Goal: Task Accomplishment & Management: Use online tool/utility

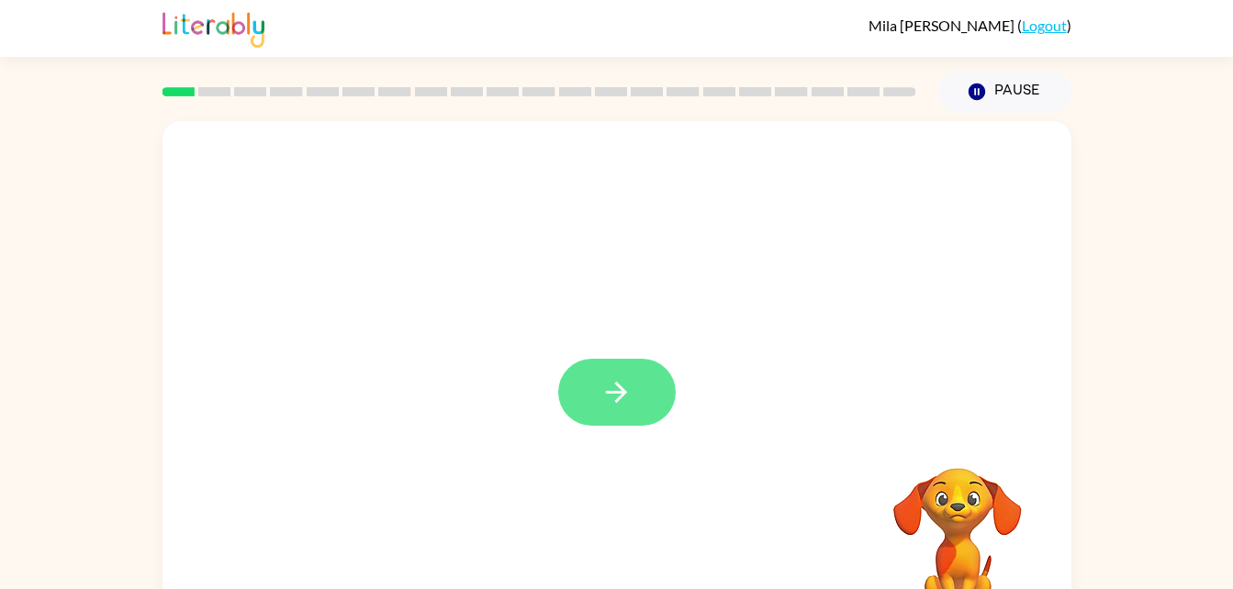
click at [613, 413] on button "button" at bounding box center [617, 392] width 118 height 67
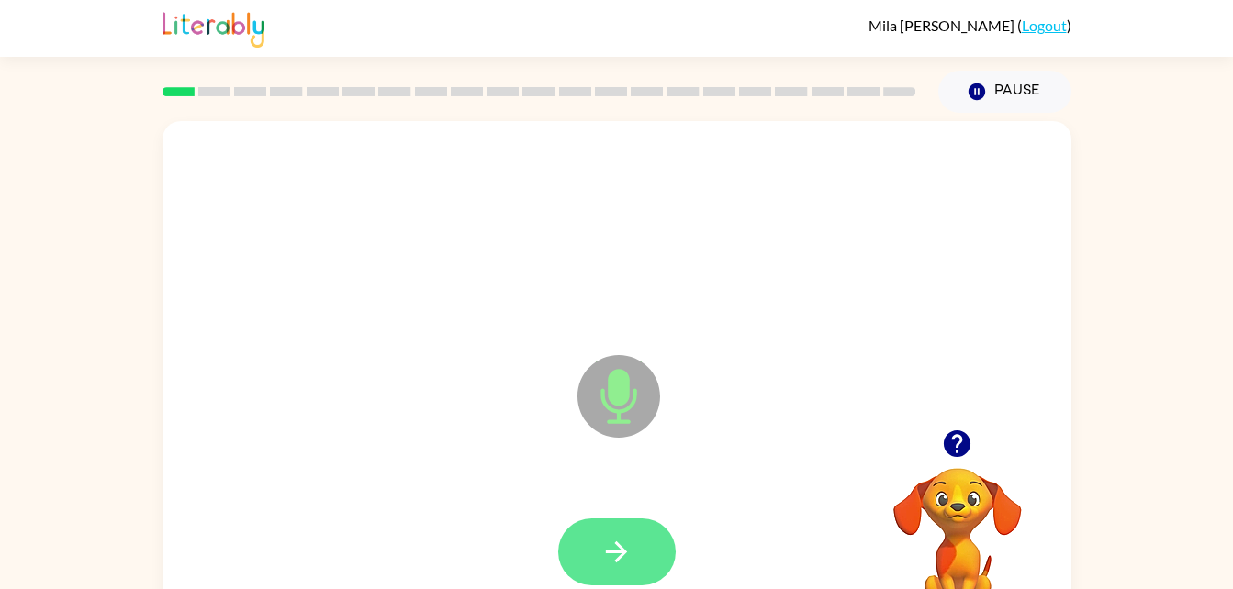
click at [639, 519] on button "button" at bounding box center [617, 552] width 118 height 67
click at [624, 539] on icon "button" at bounding box center [616, 552] width 32 height 32
click at [642, 565] on button "button" at bounding box center [617, 552] width 118 height 67
click at [652, 560] on button "button" at bounding box center [617, 552] width 118 height 67
click at [635, 576] on button "button" at bounding box center [617, 552] width 118 height 67
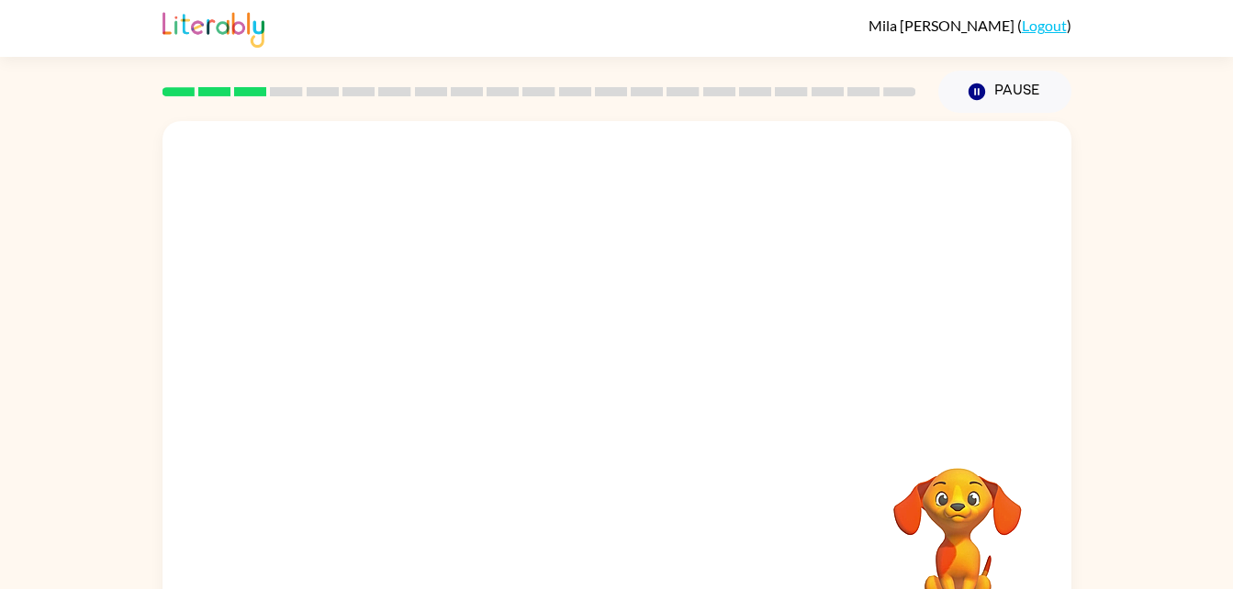
click at [623, 535] on div at bounding box center [617, 552] width 872 height 151
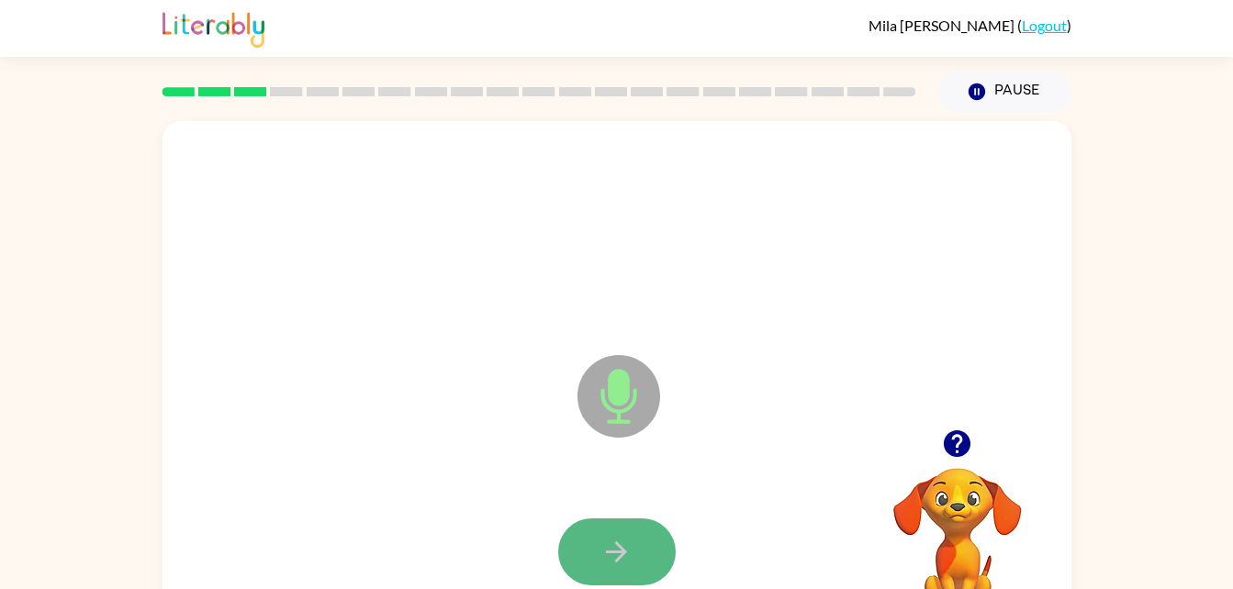
click at [639, 555] on button "button" at bounding box center [617, 552] width 118 height 67
click at [624, 526] on button "button" at bounding box center [617, 552] width 118 height 67
click at [611, 543] on icon "button" at bounding box center [616, 552] width 32 height 32
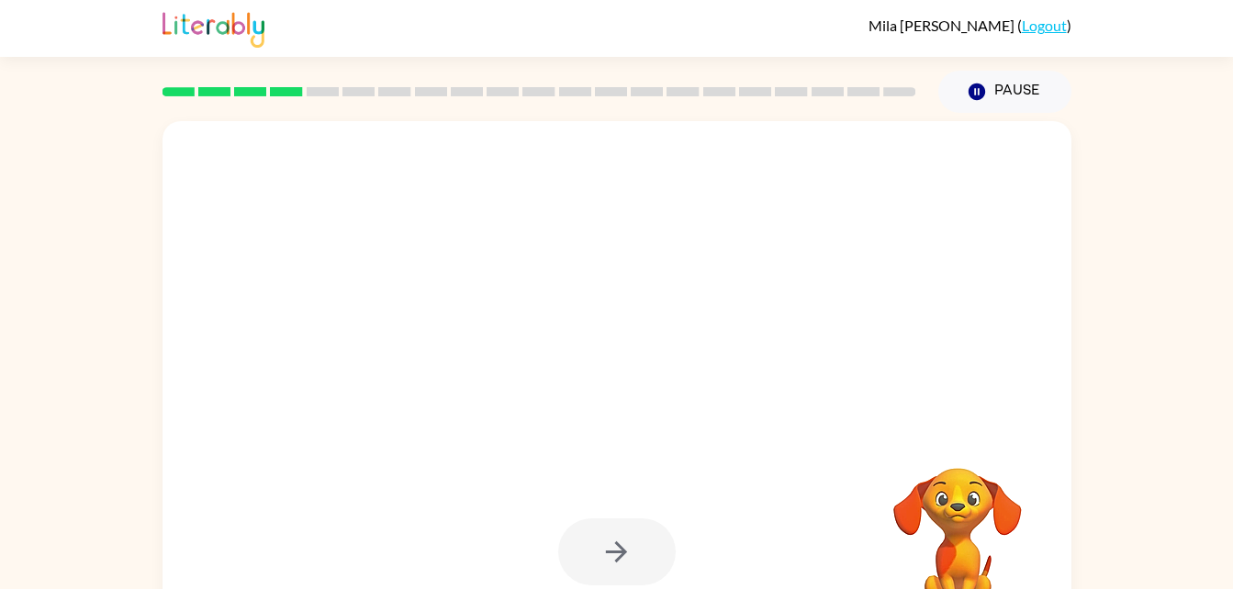
click at [611, 543] on div at bounding box center [617, 552] width 118 height 67
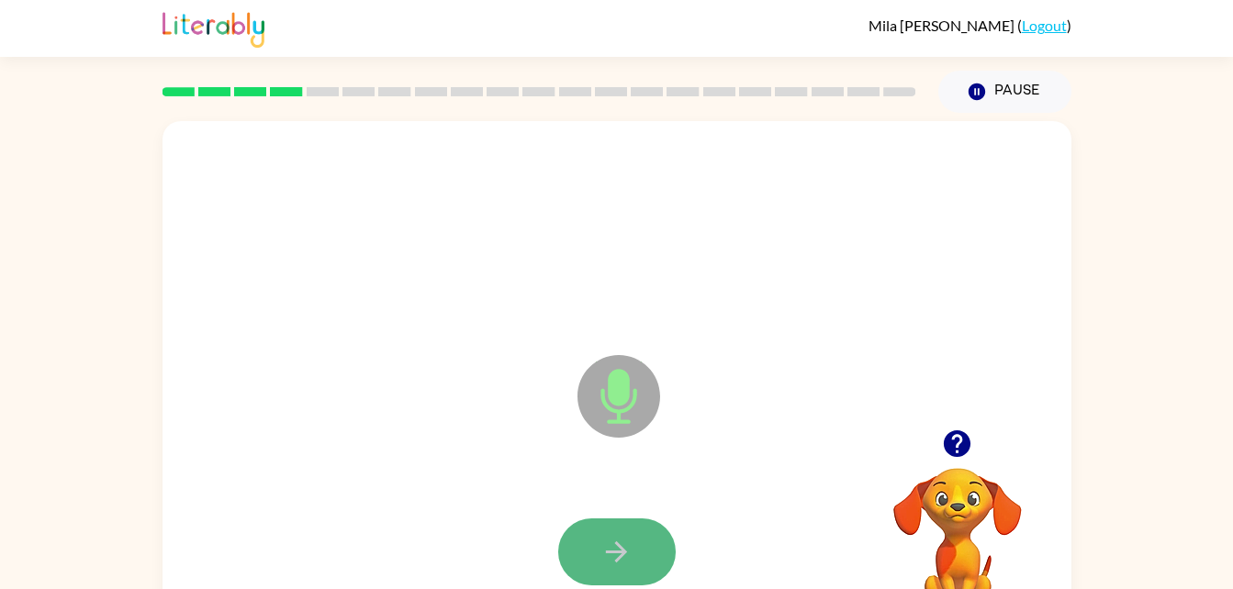
click at [611, 544] on icon "button" at bounding box center [616, 552] width 32 height 32
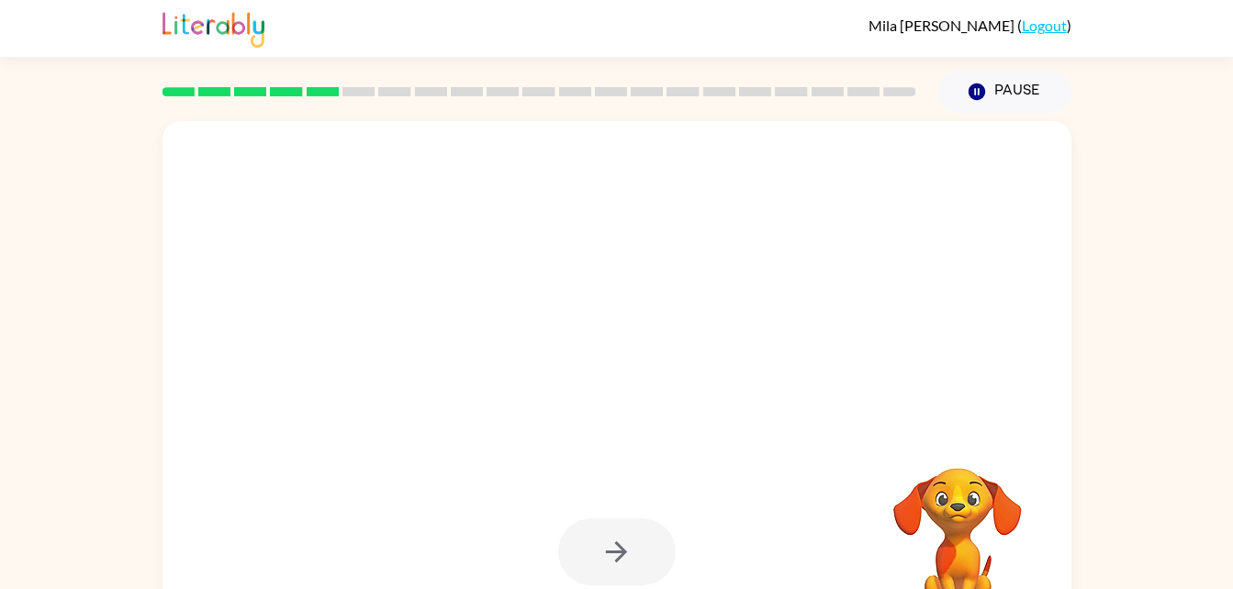
click at [752, 371] on div at bounding box center [573, 351] width 784 height 66
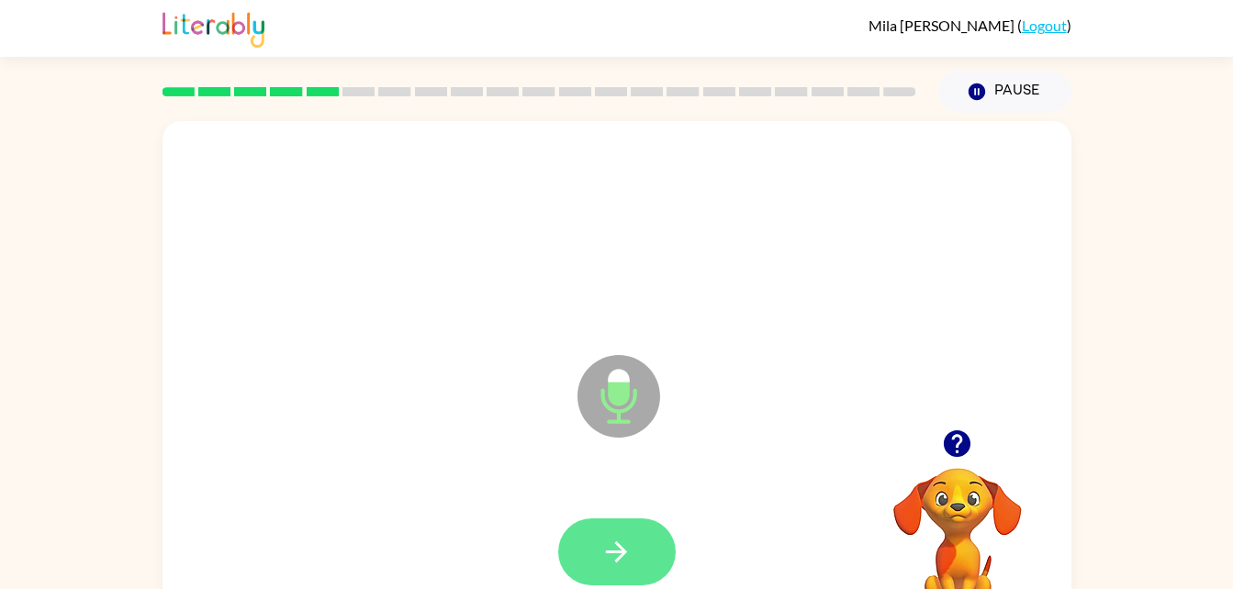
click at [610, 533] on button "button" at bounding box center [617, 552] width 118 height 67
click at [603, 526] on button "button" at bounding box center [617, 552] width 118 height 67
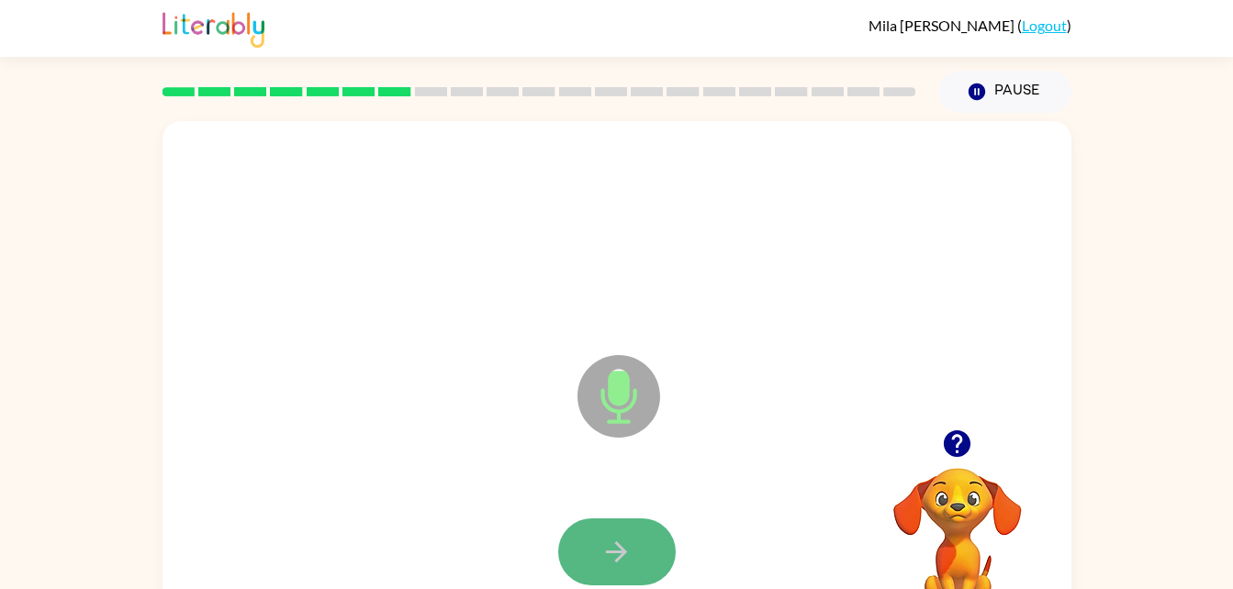
click at [585, 521] on button "button" at bounding box center [617, 552] width 118 height 67
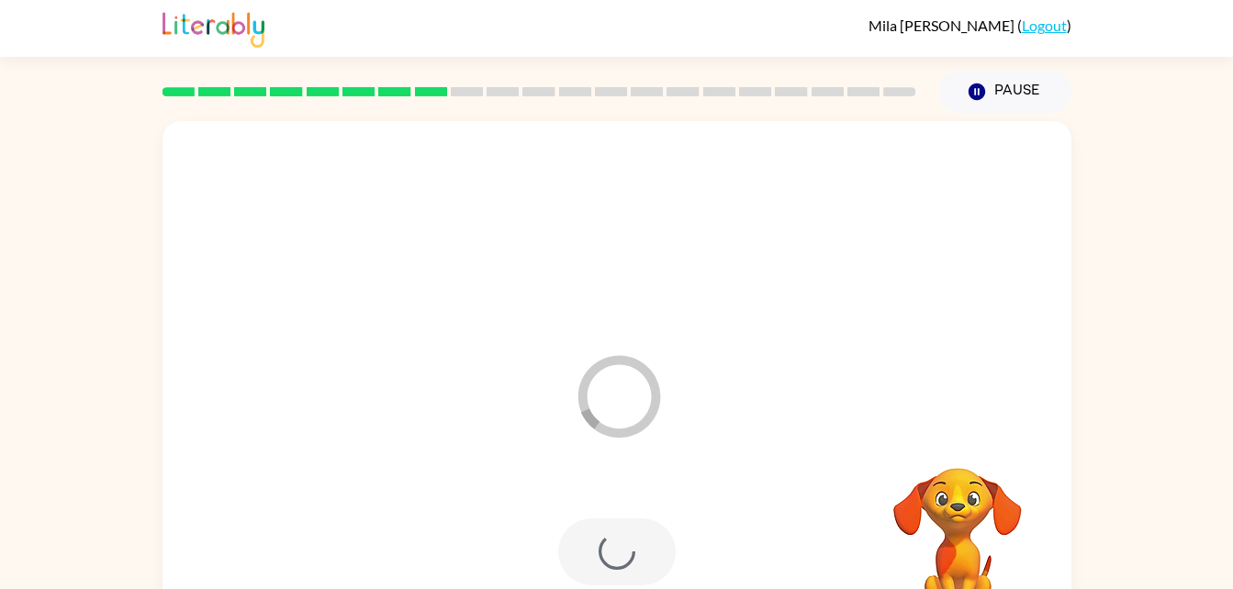
click at [585, 521] on div at bounding box center [617, 552] width 118 height 67
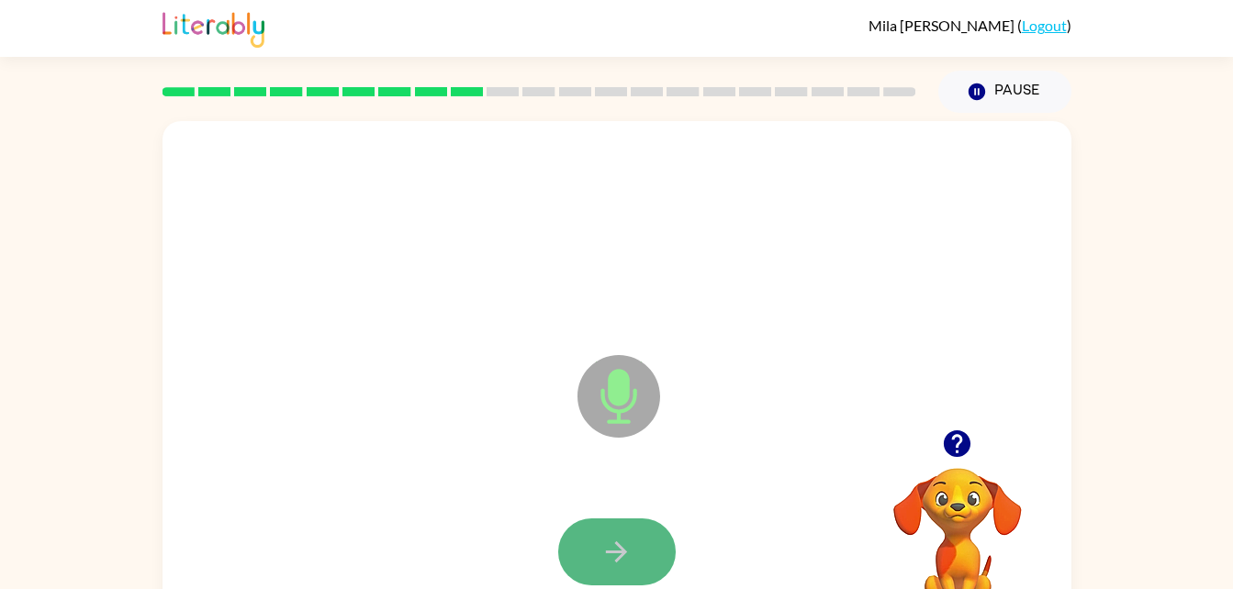
click at [585, 521] on button "button" at bounding box center [617, 552] width 118 height 67
click at [597, 555] on button "button" at bounding box center [617, 552] width 118 height 67
click at [612, 521] on button "button" at bounding box center [617, 552] width 118 height 67
click at [600, 538] on button "button" at bounding box center [617, 552] width 118 height 67
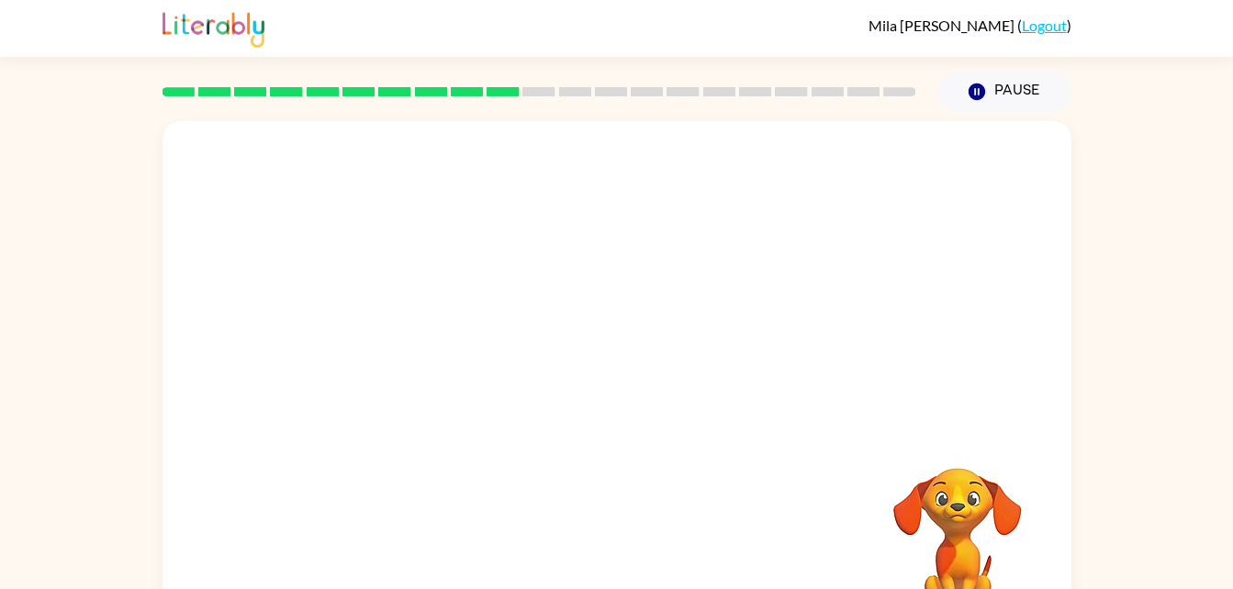
scroll to position [56, 0]
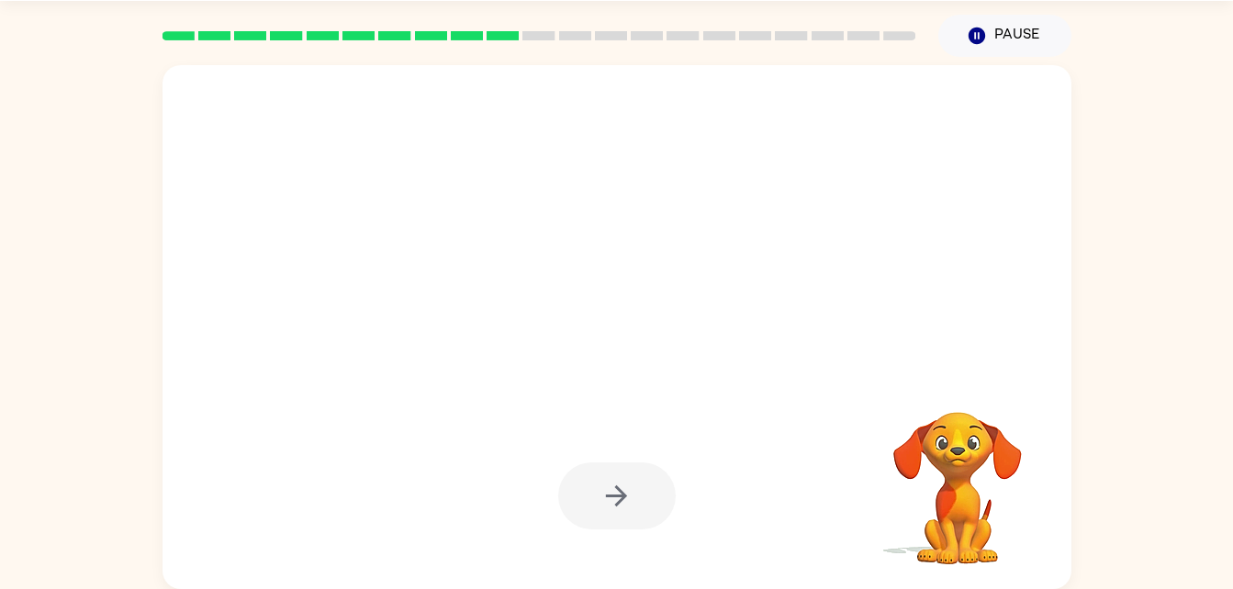
drag, startPoint x: 600, startPoint y: 538, endPoint x: 604, endPoint y: 489, distance: 48.9
drag, startPoint x: 604, startPoint y: 489, endPoint x: 633, endPoint y: 347, distance: 145.1
click at [633, 347] on div at bounding box center [617, 327] width 909 height 524
click at [667, 461] on div at bounding box center [617, 496] width 872 height 151
click at [656, 499] on div at bounding box center [617, 496] width 118 height 67
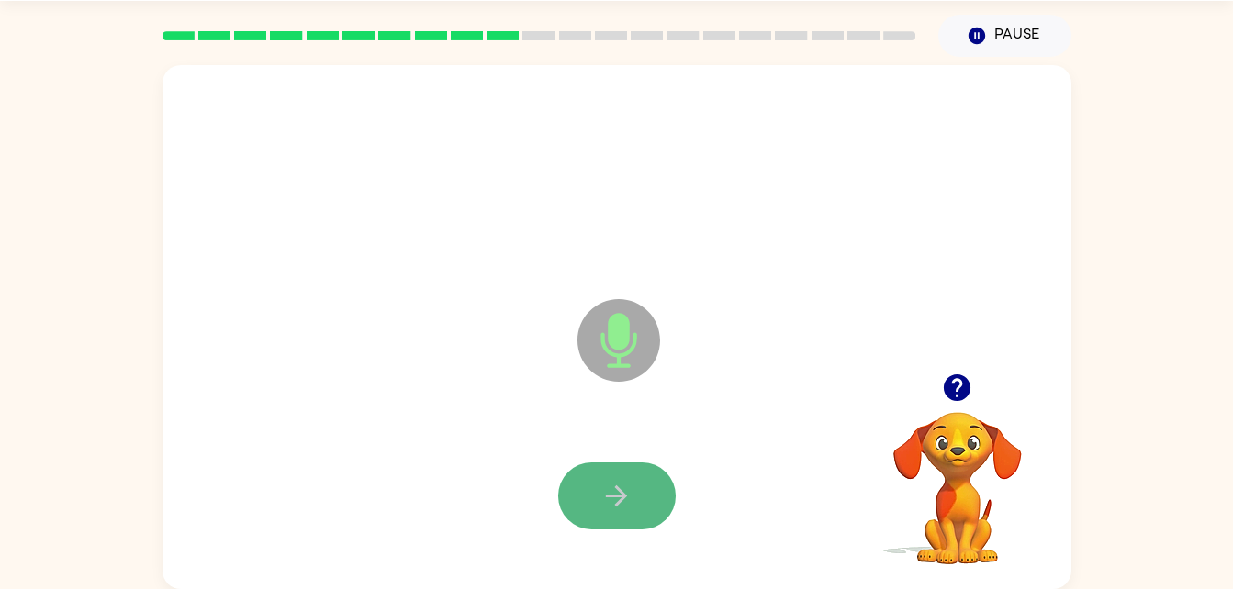
click at [612, 480] on icon "button" at bounding box center [616, 496] width 32 height 32
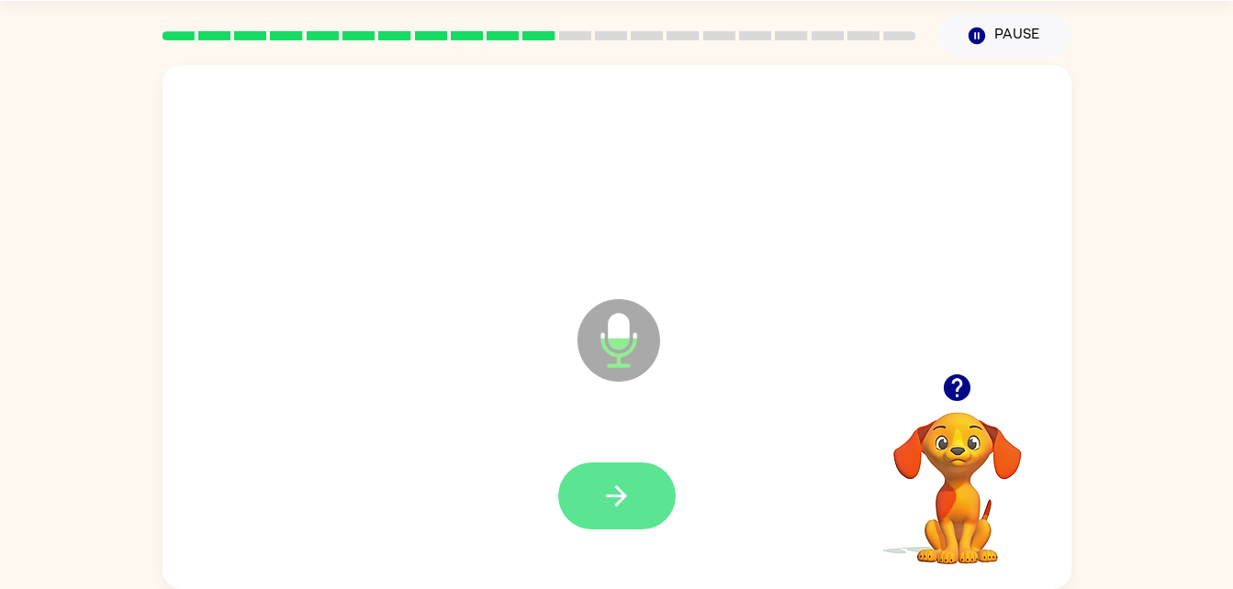
click at [633, 481] on button "button" at bounding box center [617, 496] width 118 height 67
click at [652, 493] on button "button" at bounding box center [617, 496] width 118 height 67
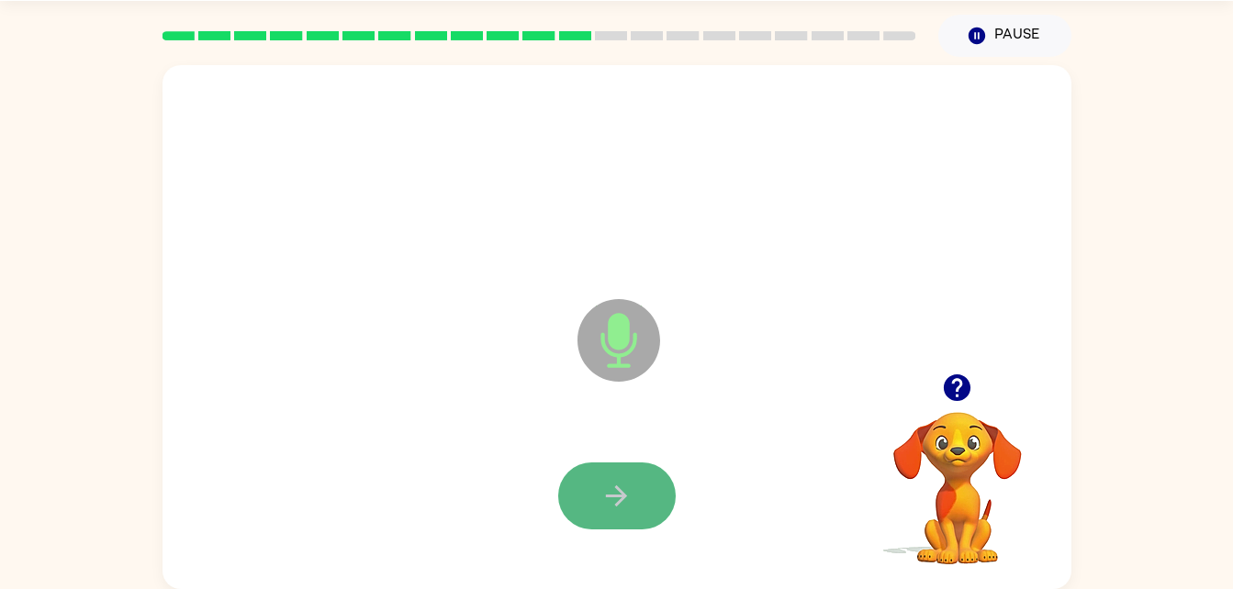
click at [643, 479] on button "button" at bounding box center [617, 496] width 118 height 67
click at [641, 488] on button "button" at bounding box center [617, 496] width 118 height 67
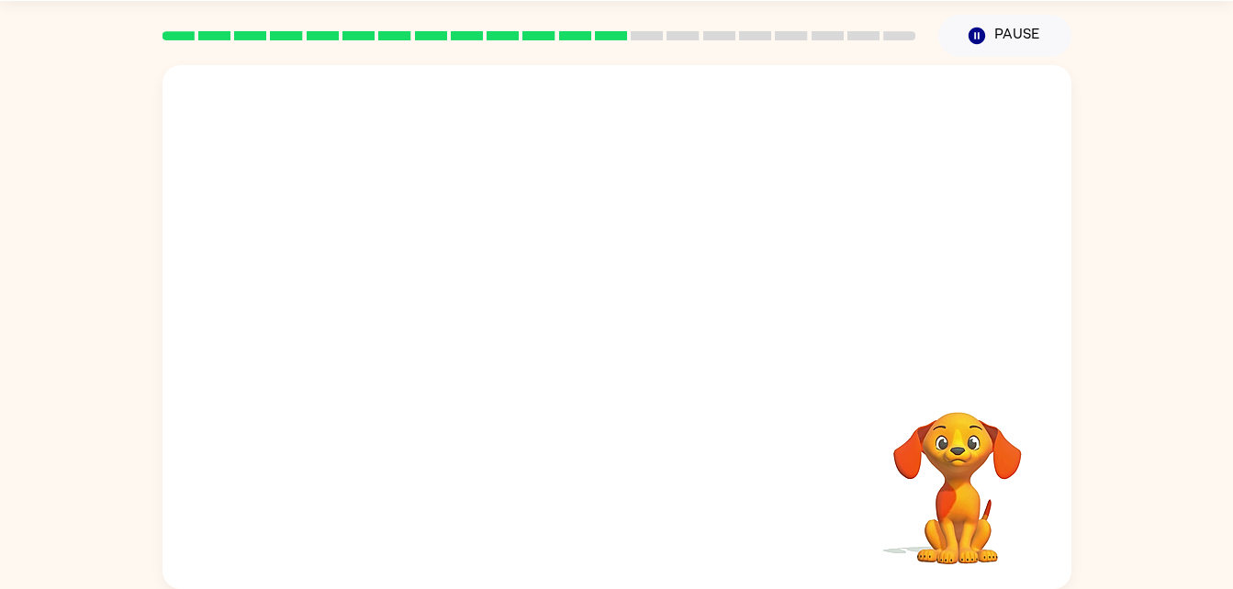
click at [768, 437] on div at bounding box center [617, 496] width 872 height 151
click at [891, 285] on div at bounding box center [573, 295] width 784 height 66
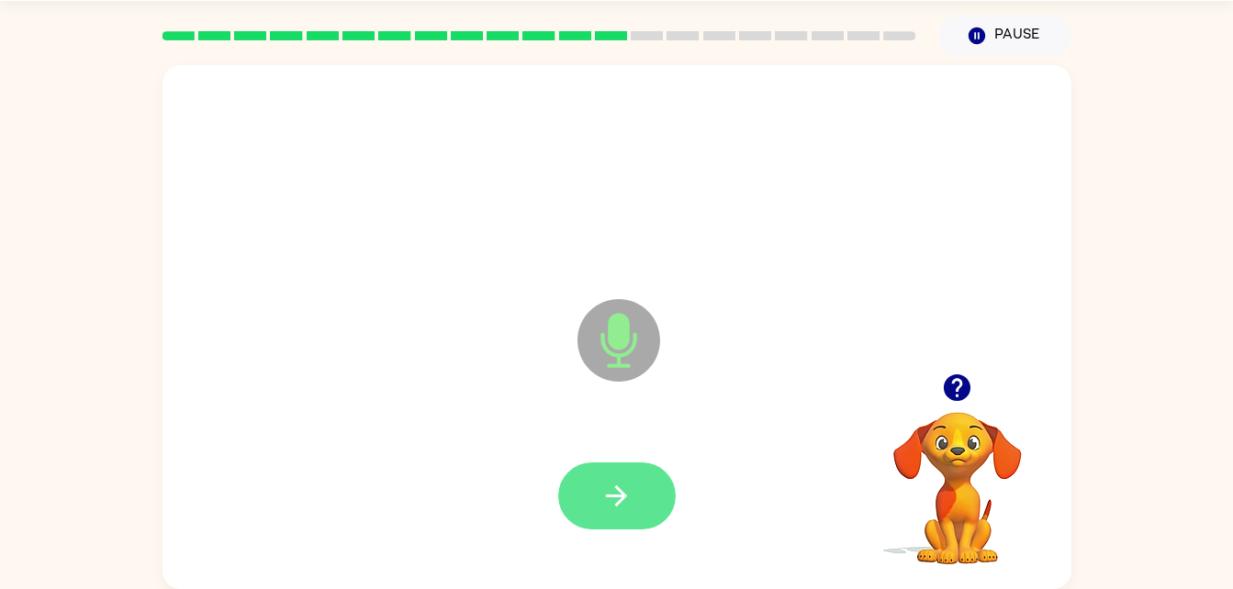
click at [596, 477] on button "button" at bounding box center [617, 496] width 118 height 67
click at [636, 471] on button "button" at bounding box center [617, 496] width 118 height 67
click at [618, 498] on icon "button" at bounding box center [616, 496] width 32 height 32
click at [622, 495] on icon "button" at bounding box center [616, 496] width 21 height 21
click at [623, 498] on icon "button" at bounding box center [616, 496] width 21 height 21
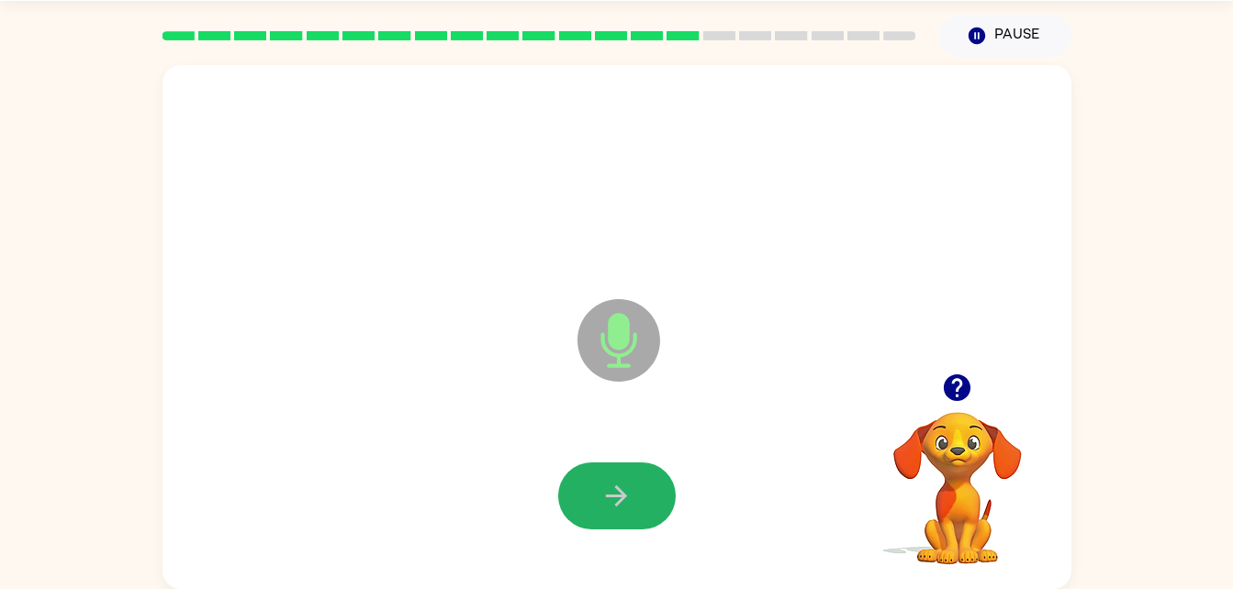
click at [623, 498] on icon "button" at bounding box center [616, 496] width 21 height 21
click at [593, 494] on button "button" at bounding box center [617, 496] width 118 height 67
click at [608, 497] on icon "button" at bounding box center [616, 496] width 21 height 21
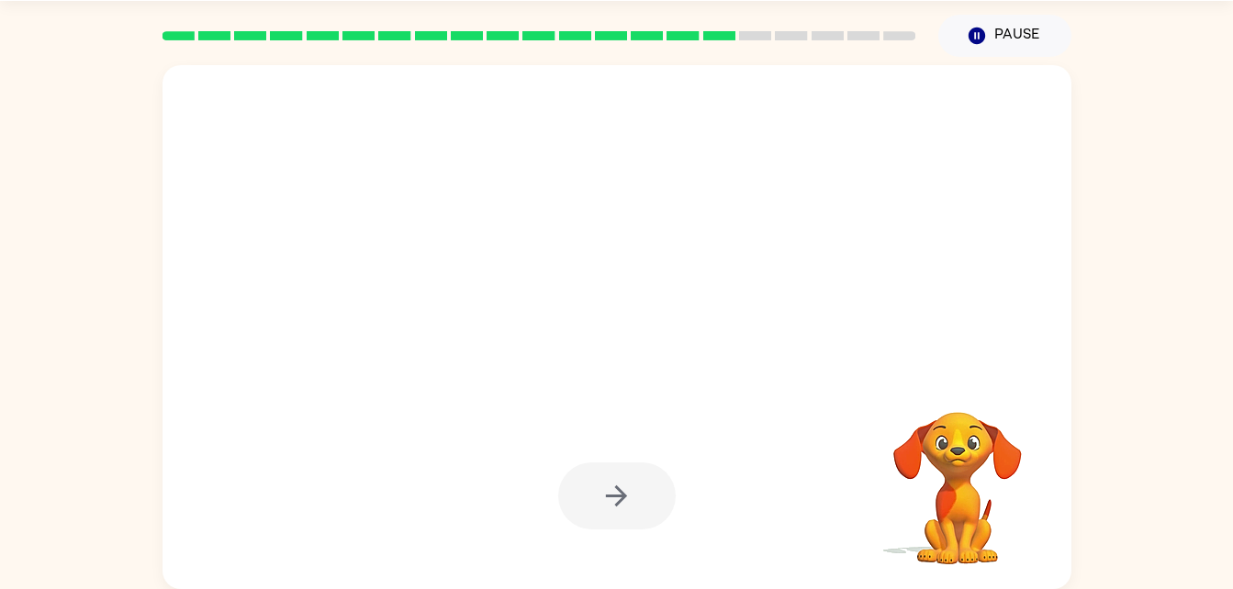
click at [624, 483] on div at bounding box center [617, 496] width 118 height 67
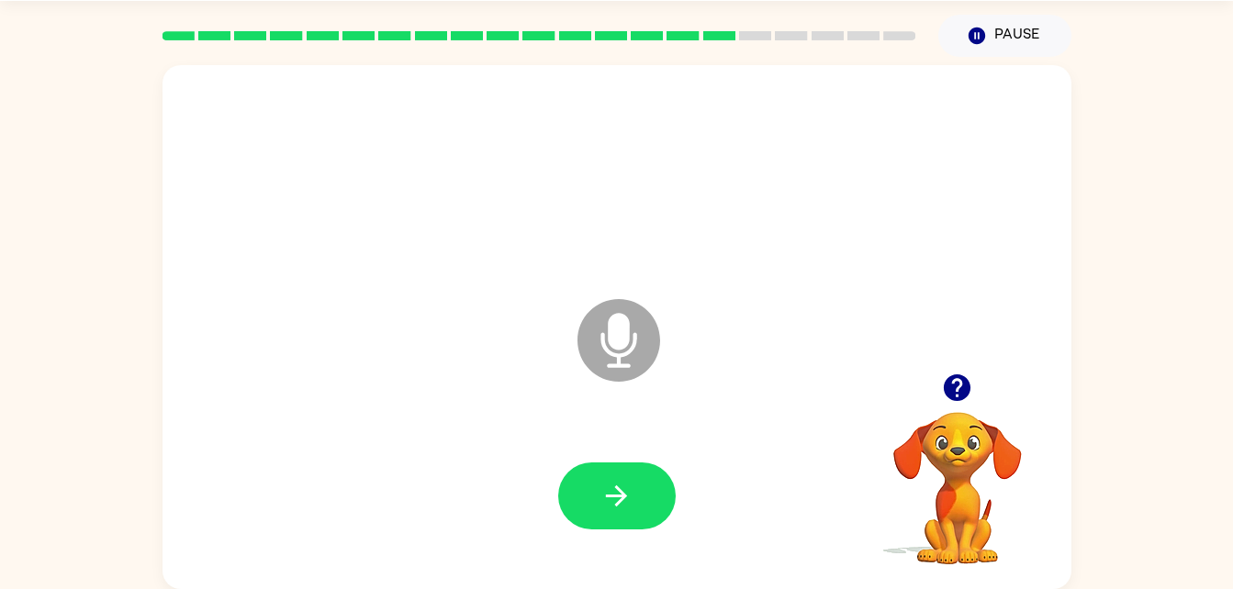
click at [624, 483] on icon "button" at bounding box center [616, 496] width 32 height 32
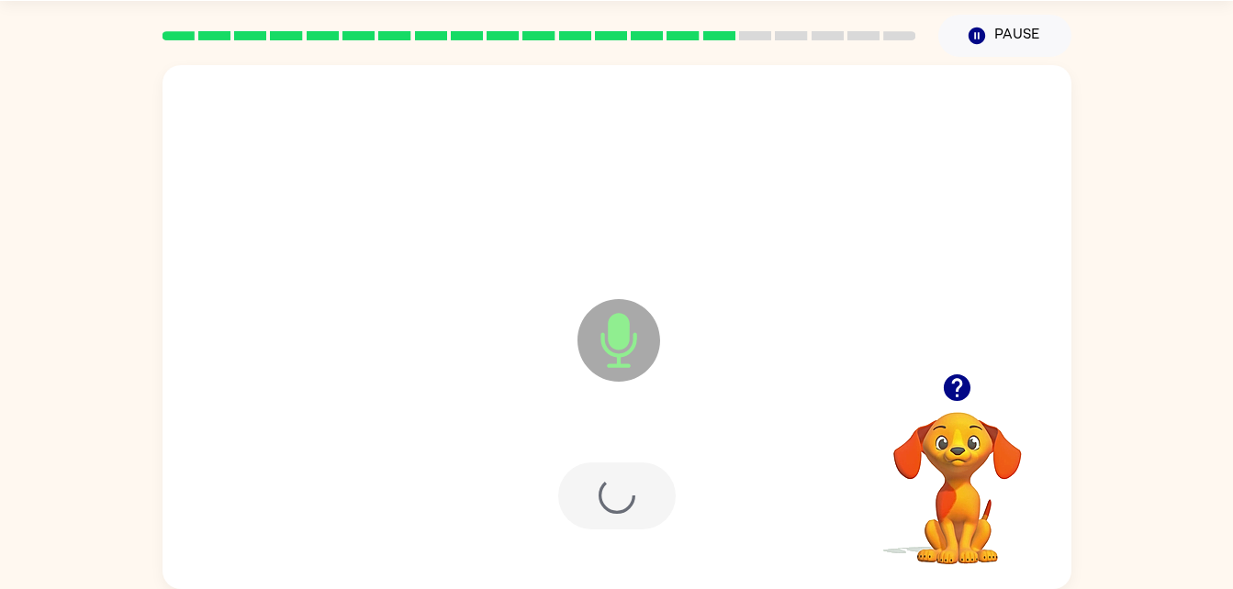
click at [624, 483] on div at bounding box center [617, 496] width 118 height 67
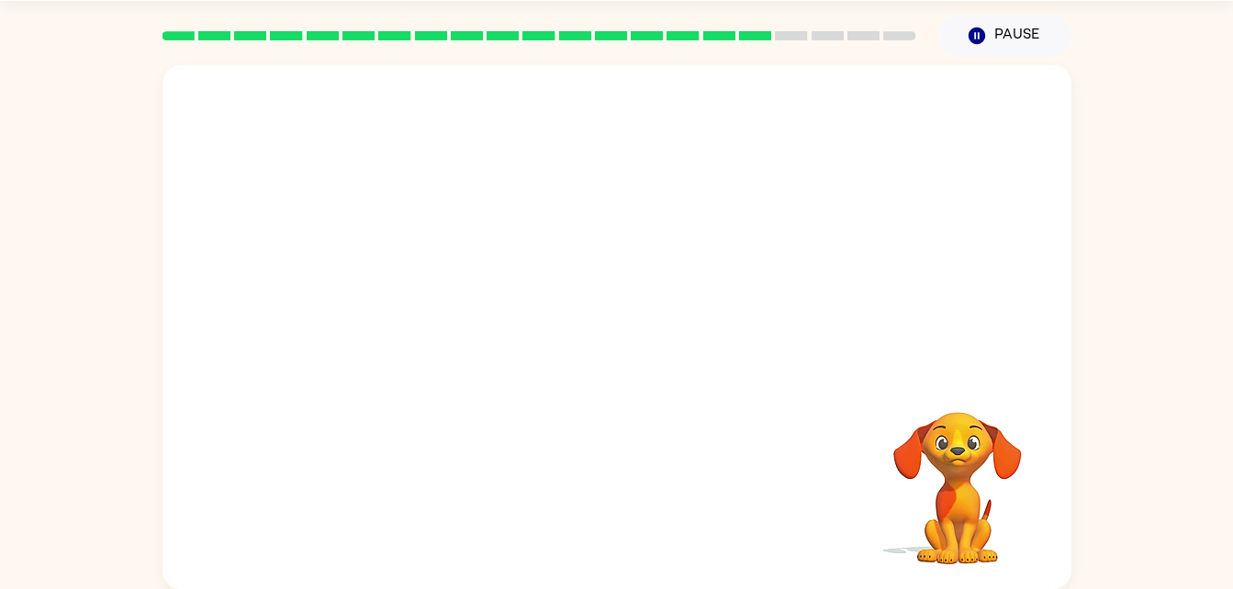
click at [547, 28] on div at bounding box center [539, 36] width 776 height 64
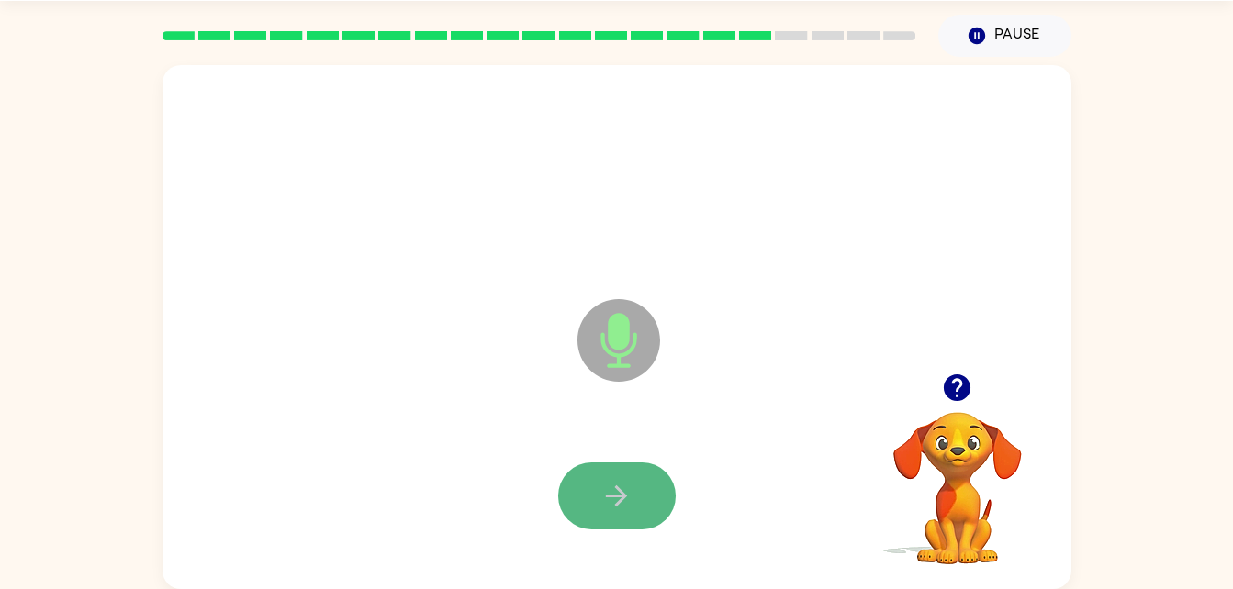
click at [611, 493] on icon "button" at bounding box center [616, 496] width 32 height 32
click at [600, 502] on icon "button" at bounding box center [616, 496] width 32 height 32
drag, startPoint x: 625, startPoint y: 488, endPoint x: 639, endPoint y: 500, distance: 18.8
click at [639, 500] on button "button" at bounding box center [617, 496] width 118 height 67
click at [629, 455] on div at bounding box center [617, 496] width 872 height 151
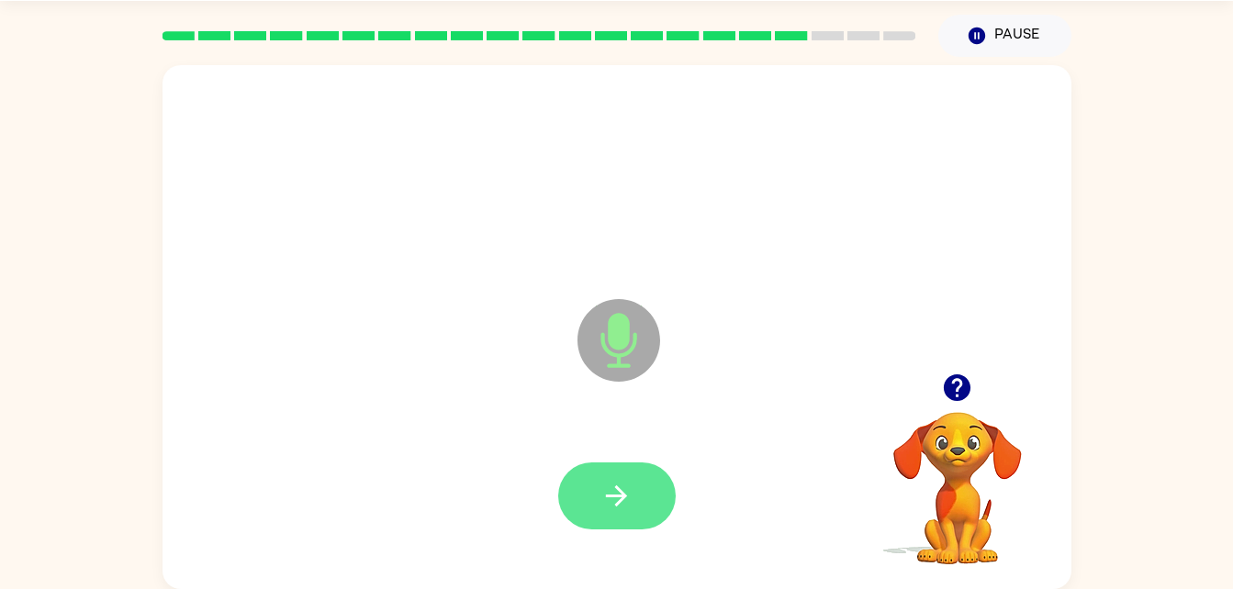
click at [632, 478] on button "button" at bounding box center [617, 496] width 118 height 67
click at [655, 486] on button "button" at bounding box center [617, 496] width 118 height 67
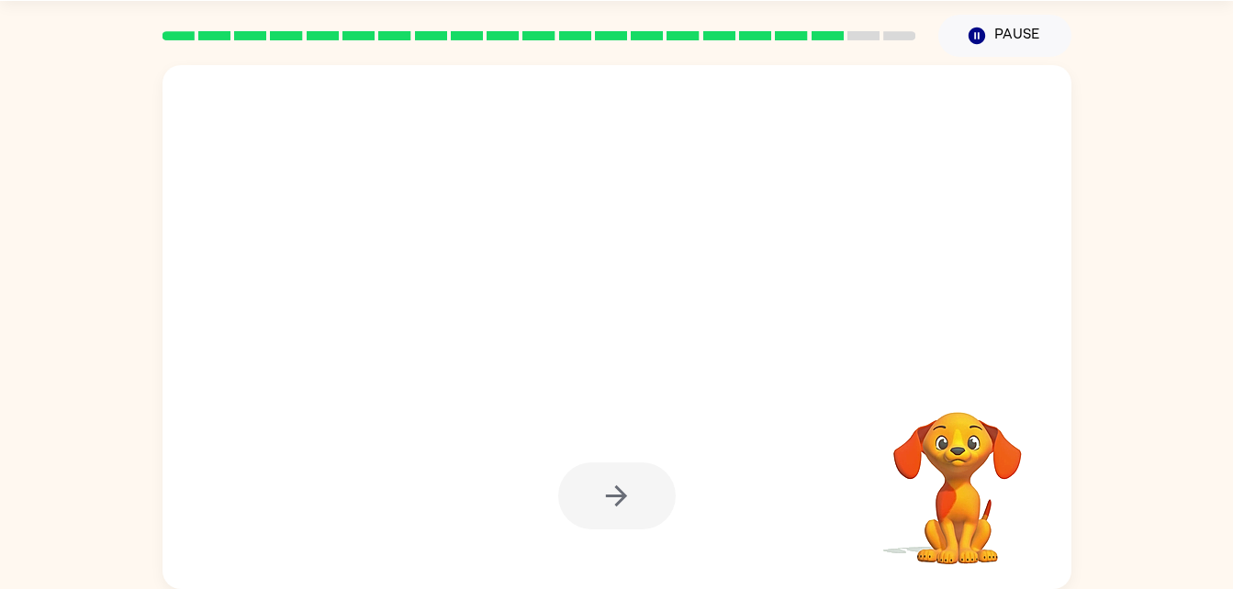
click at [797, 419] on div at bounding box center [617, 327] width 909 height 524
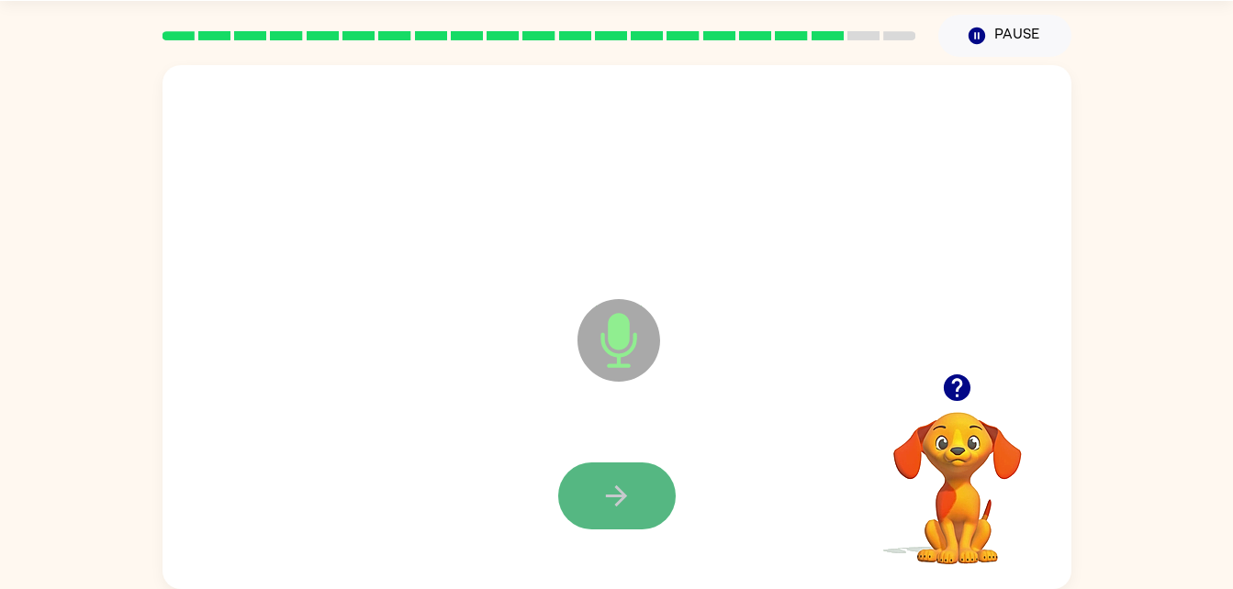
click at [592, 482] on button "button" at bounding box center [617, 496] width 118 height 67
click at [620, 499] on icon "button" at bounding box center [616, 496] width 32 height 32
click at [585, 492] on button "button" at bounding box center [617, 496] width 118 height 67
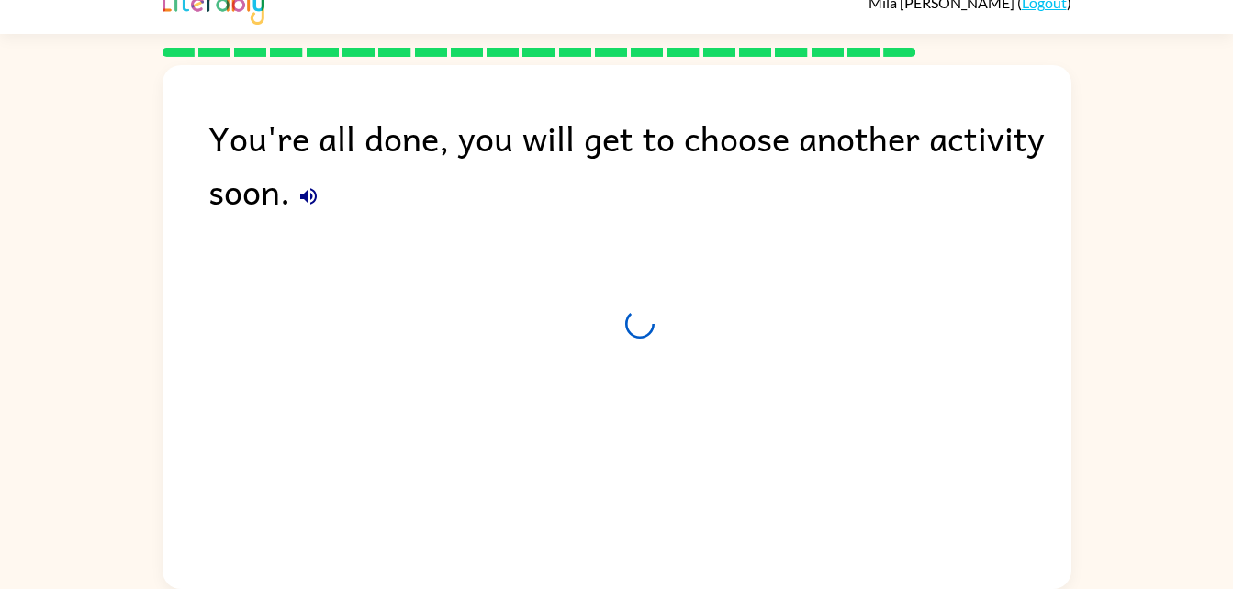
scroll to position [23, 0]
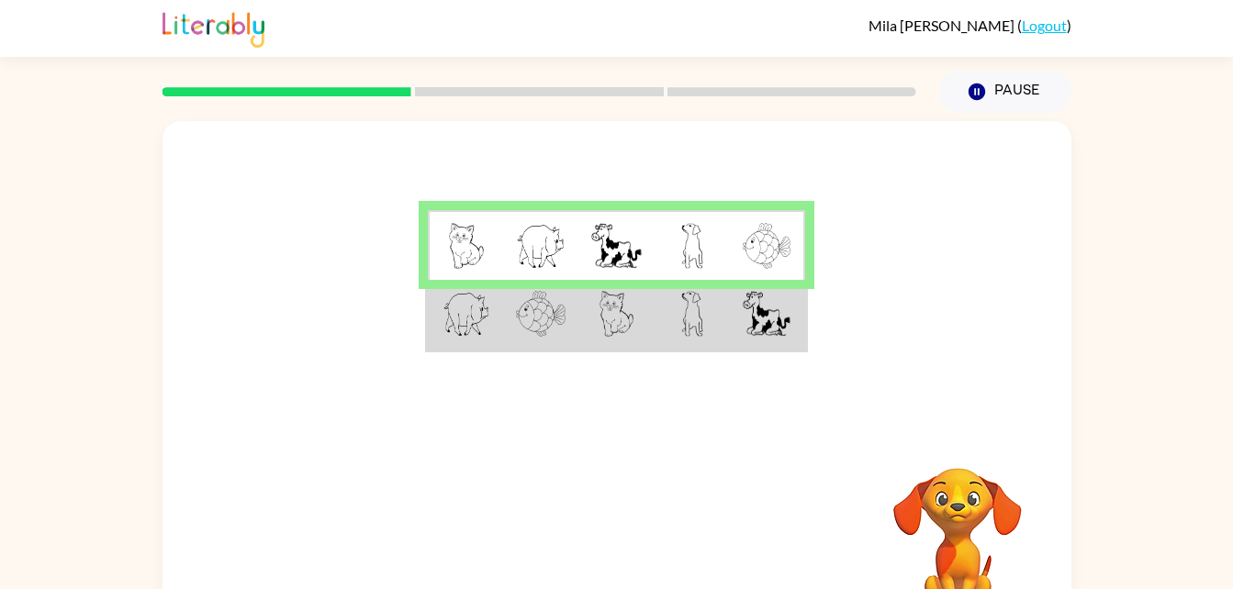
drag, startPoint x: 510, startPoint y: 328, endPoint x: 501, endPoint y: 315, distance: 15.3
click at [501, 315] on tr at bounding box center [617, 315] width 378 height 71
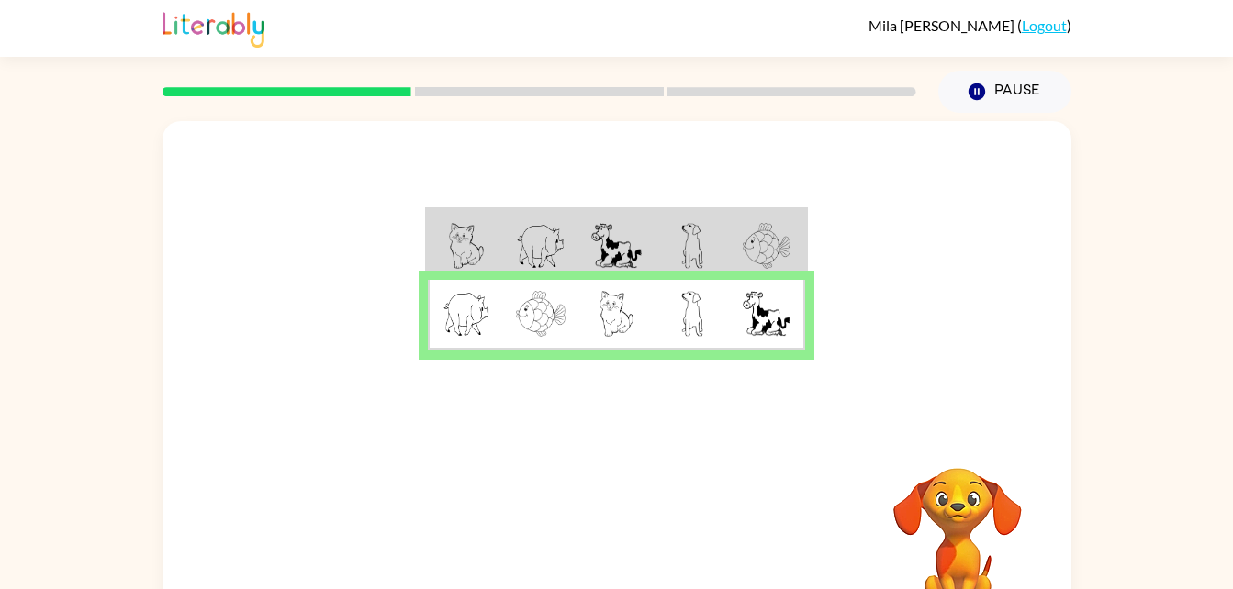
click at [491, 230] on td at bounding box center [465, 245] width 75 height 71
click at [610, 547] on icon "button" at bounding box center [616, 542] width 32 height 32
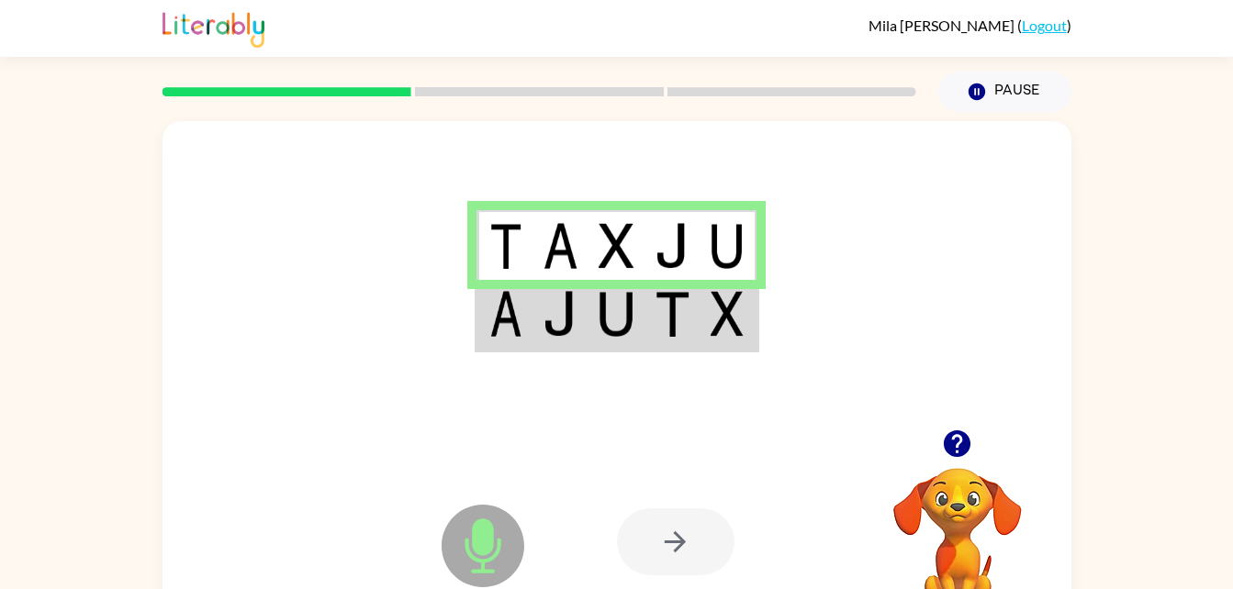
click at [600, 322] on img at bounding box center [616, 314] width 35 height 46
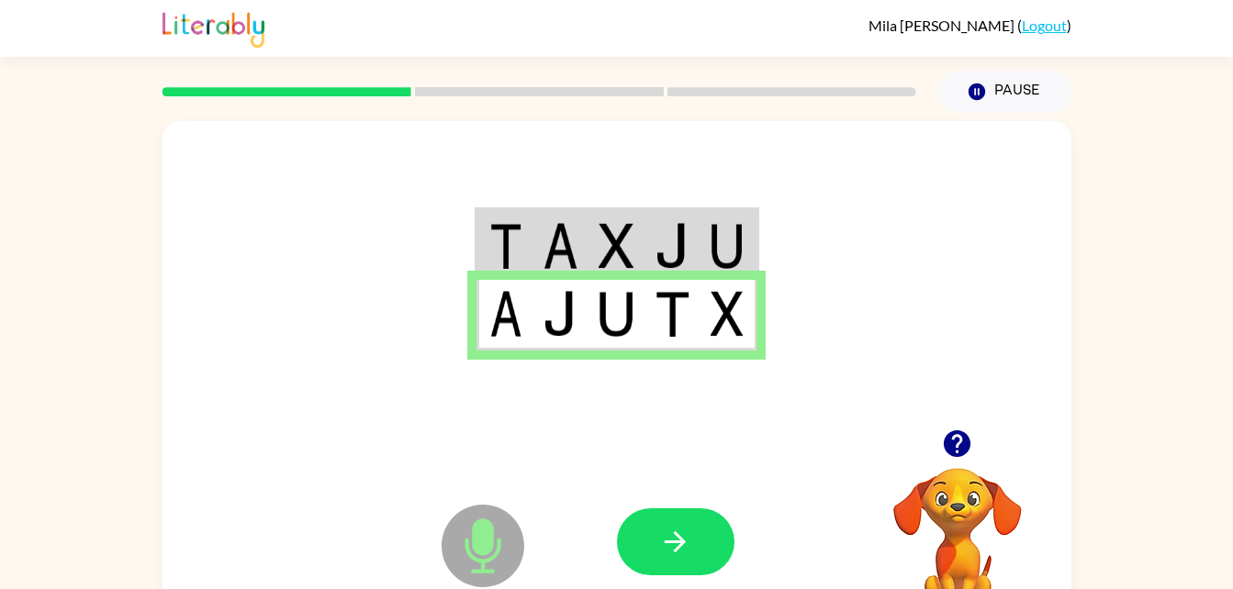
click at [569, 298] on img at bounding box center [560, 314] width 35 height 46
click at [680, 539] on icon "button" at bounding box center [675, 542] width 21 height 21
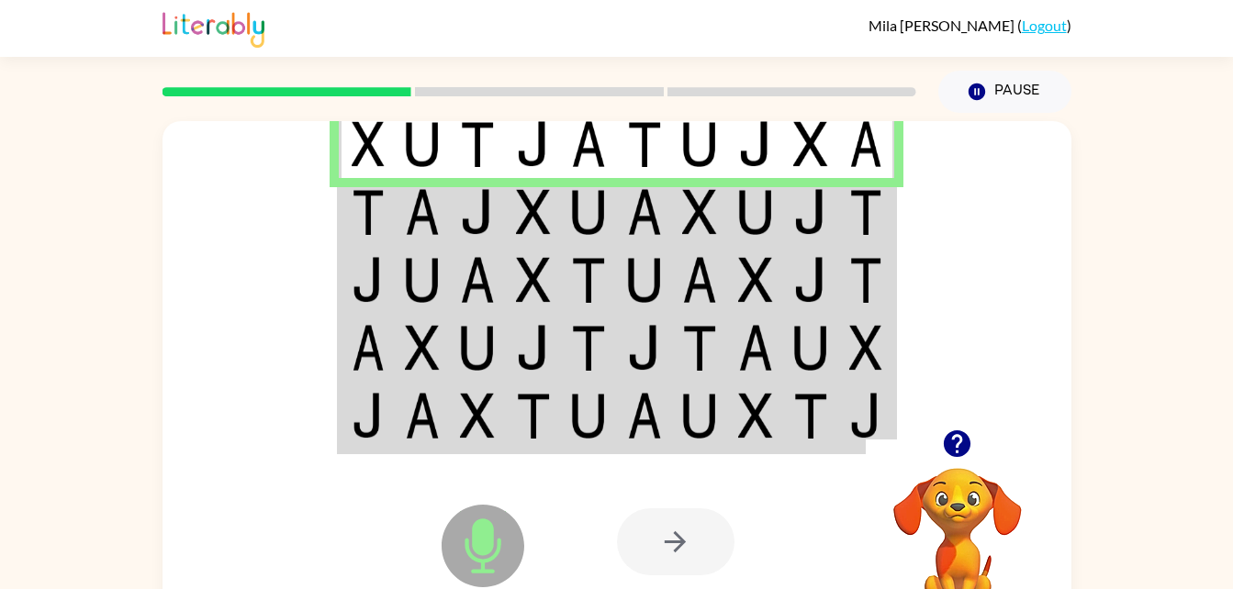
click at [645, 195] on img at bounding box center [644, 212] width 35 height 46
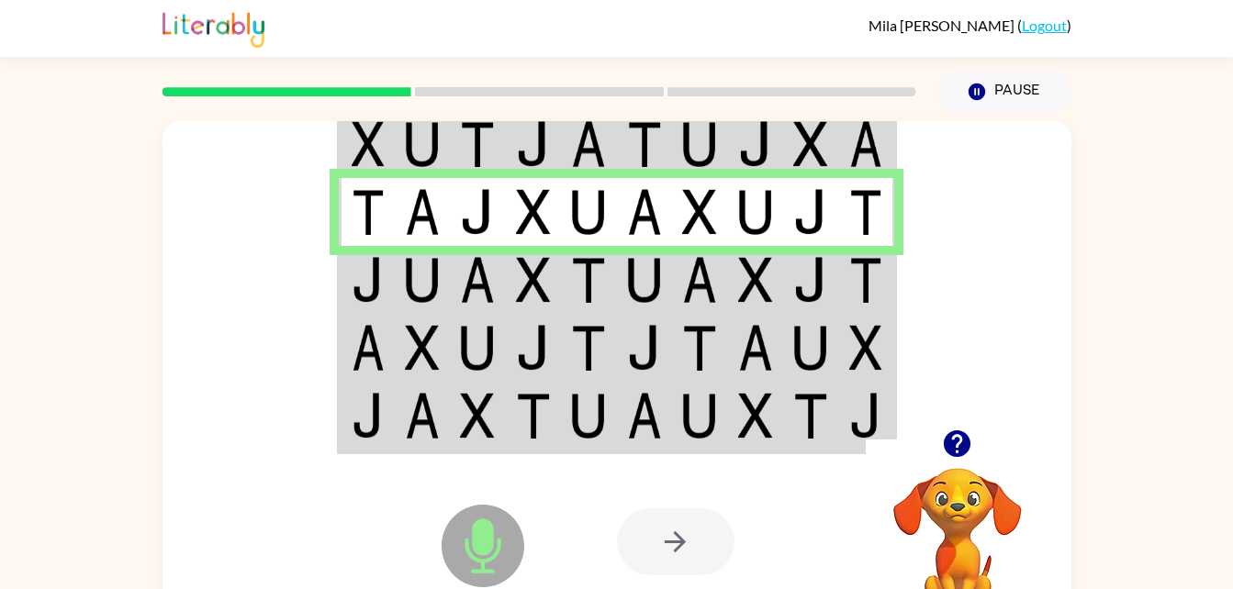
click at [617, 274] on td at bounding box center [645, 280] width 56 height 68
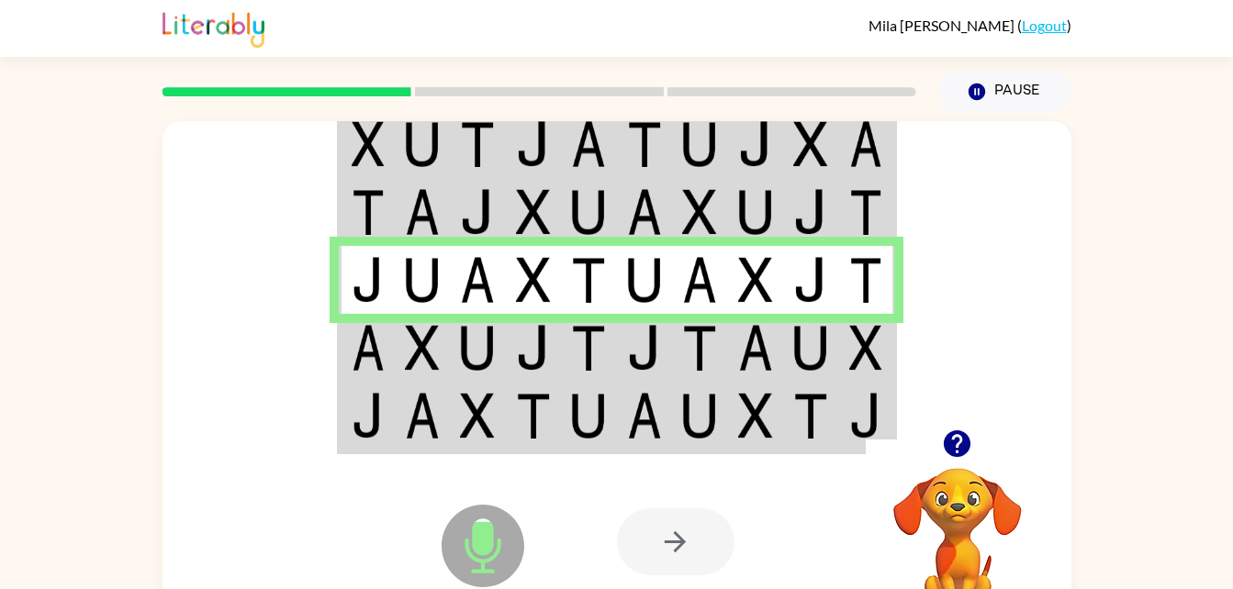
drag, startPoint x: 622, startPoint y: 338, endPoint x: 541, endPoint y: 337, distance: 81.7
click at [541, 337] on img at bounding box center [533, 348] width 35 height 46
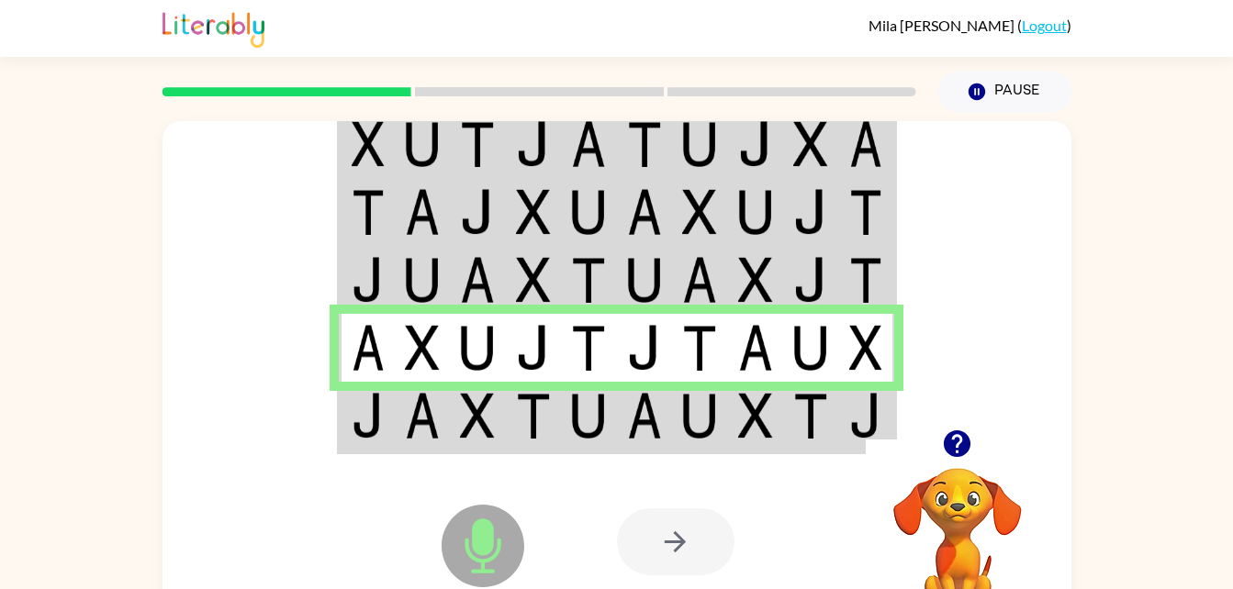
click at [558, 426] on td at bounding box center [534, 417] width 56 height 71
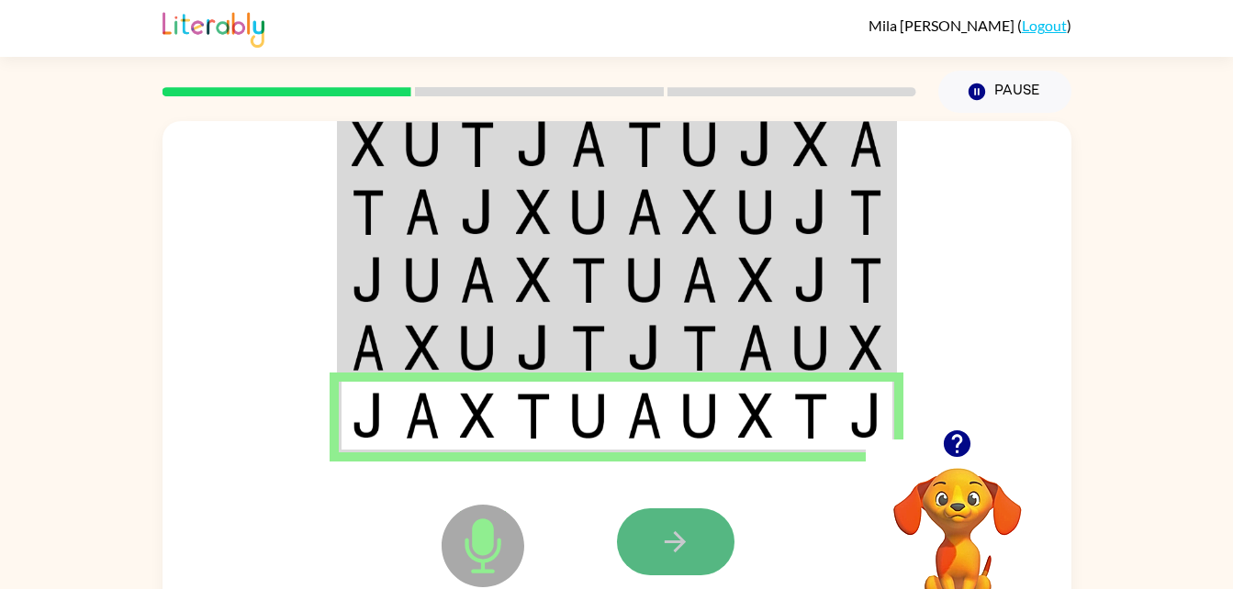
click at [674, 510] on button "button" at bounding box center [676, 542] width 118 height 67
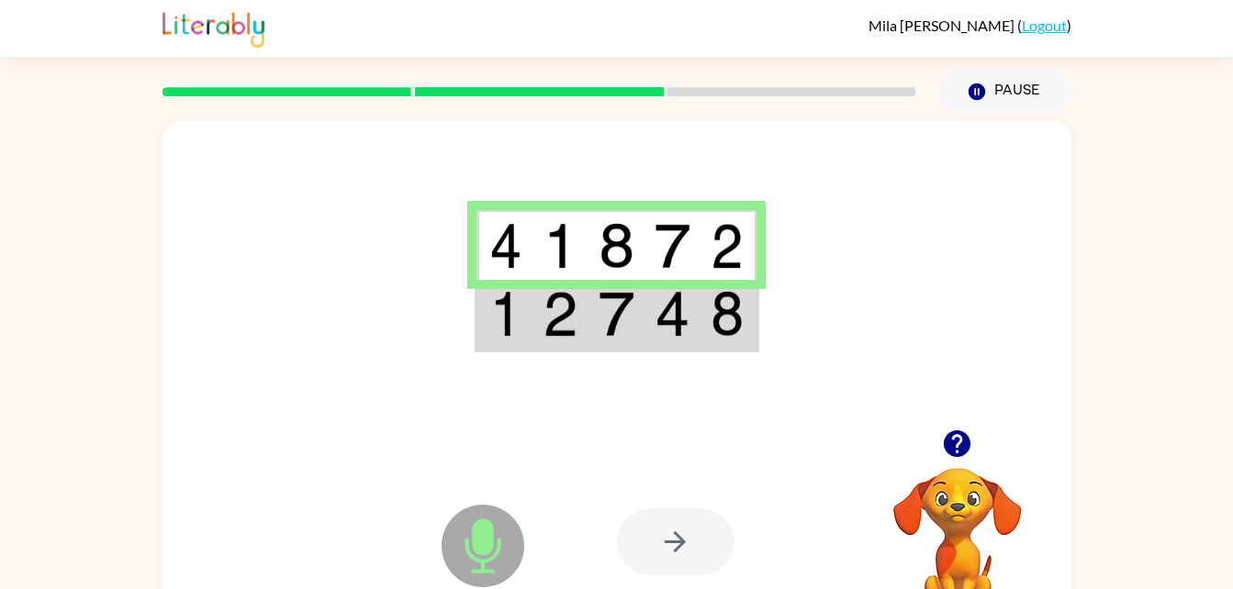
click at [718, 320] on img at bounding box center [727, 314] width 33 height 46
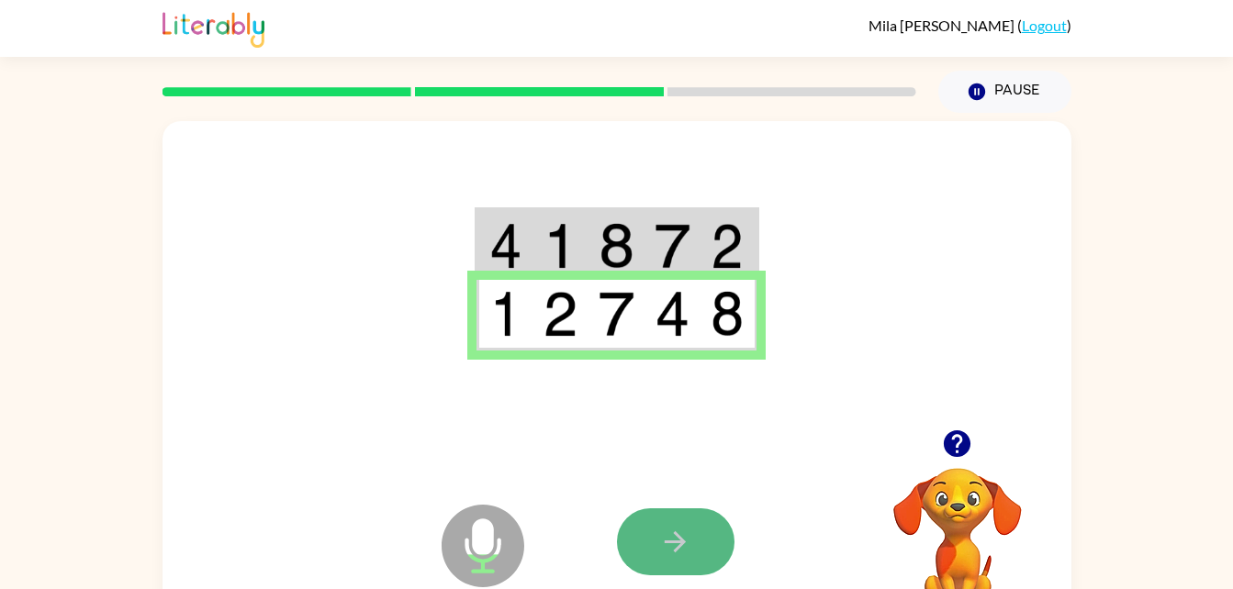
click at [697, 522] on button "button" at bounding box center [676, 542] width 118 height 67
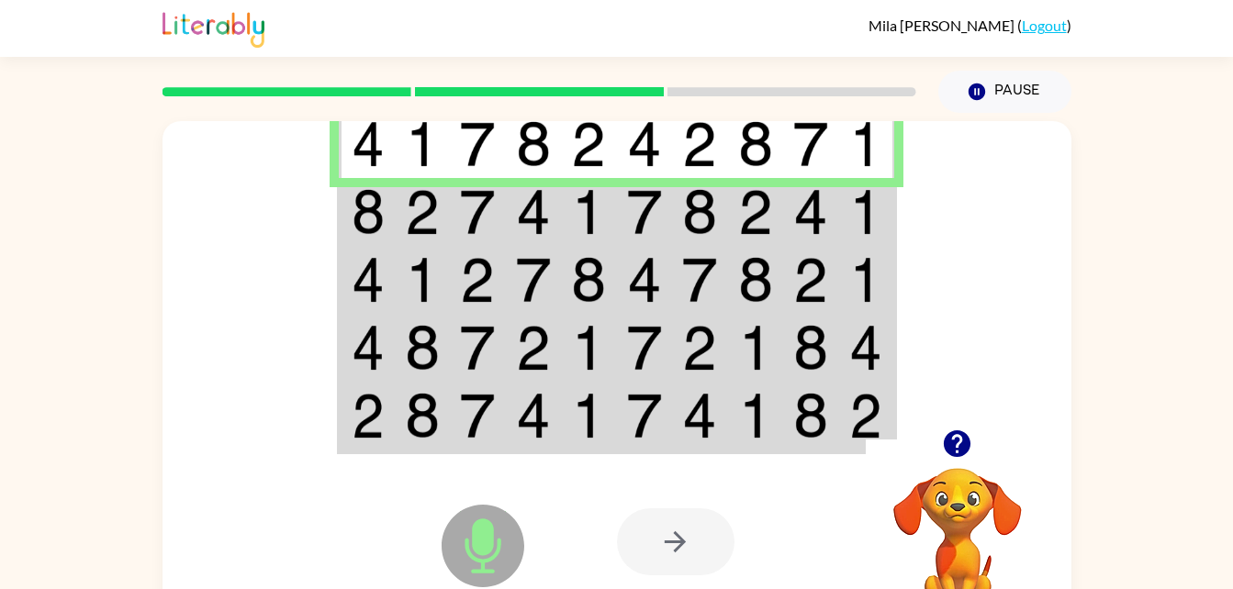
click at [383, 209] on img at bounding box center [368, 212] width 33 height 46
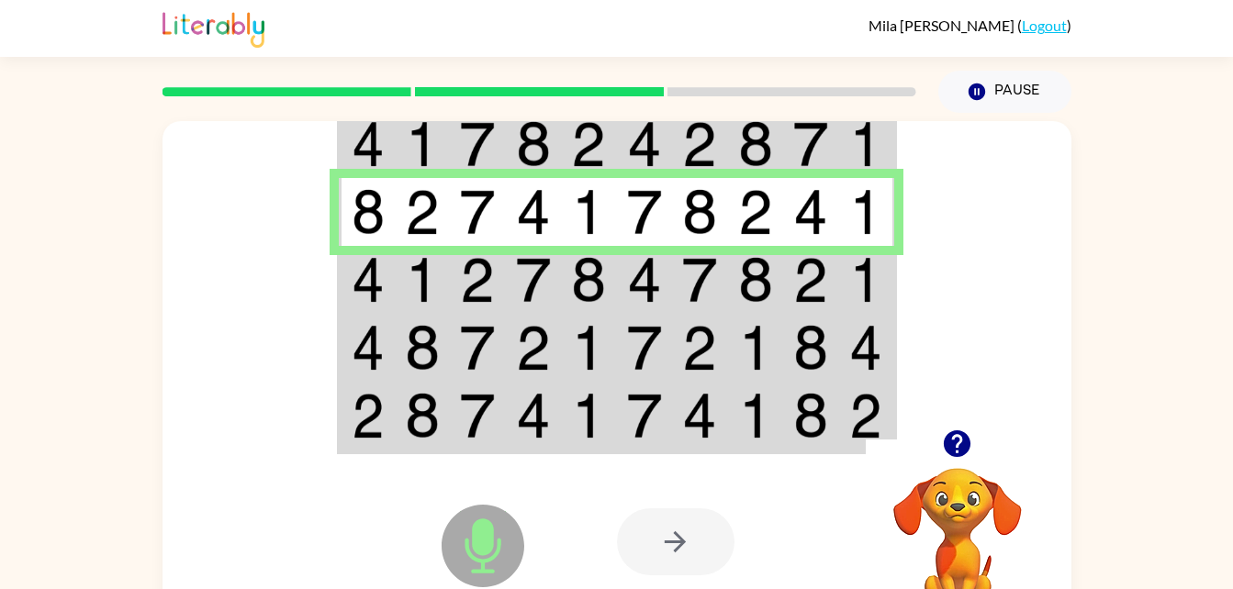
click at [460, 276] on img at bounding box center [477, 280] width 35 height 46
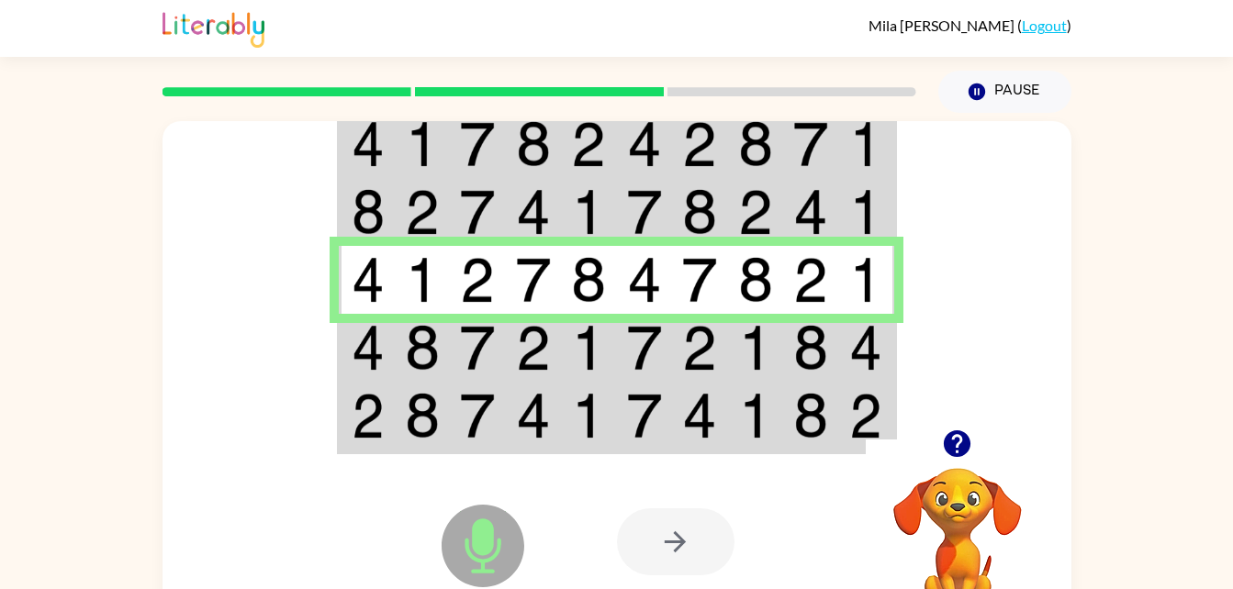
drag, startPoint x: 408, startPoint y: 356, endPoint x: 356, endPoint y: 352, distance: 51.6
drag, startPoint x: 356, startPoint y: 352, endPoint x: 311, endPoint y: 348, distance: 45.1
drag, startPoint x: 311, startPoint y: 348, endPoint x: 362, endPoint y: 354, distance: 50.9
drag, startPoint x: 362, startPoint y: 354, endPoint x: 331, endPoint y: 349, distance: 31.7
click at [331, 349] on div at bounding box center [617, 275] width 909 height 308
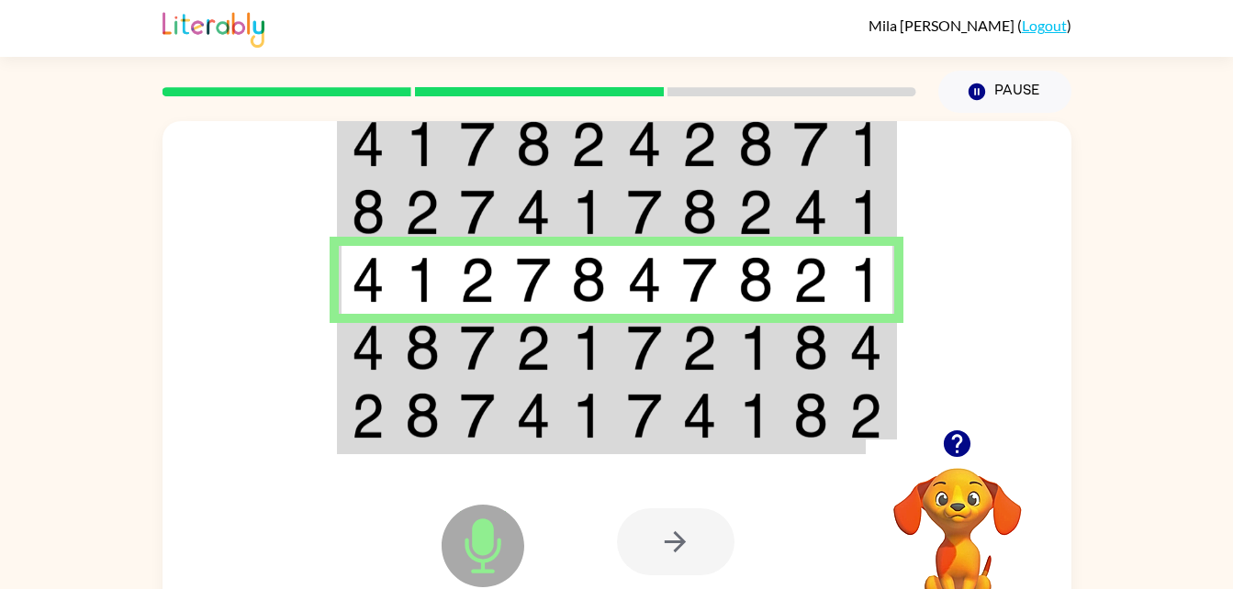
click at [374, 346] on img at bounding box center [368, 348] width 33 height 46
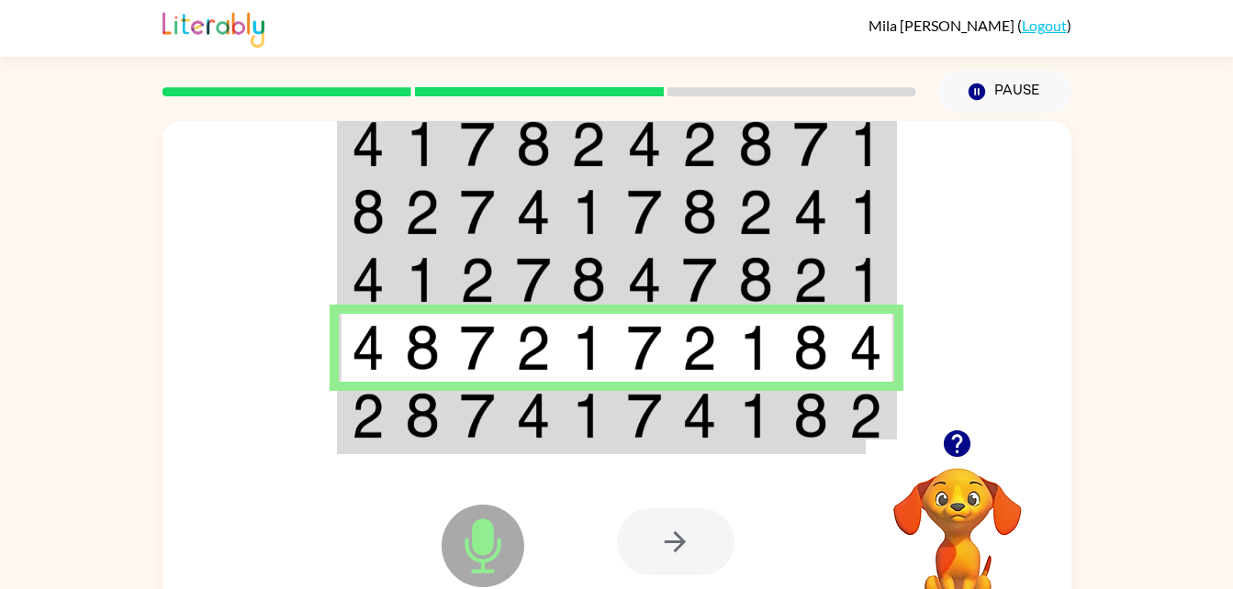
click at [364, 428] on img at bounding box center [368, 416] width 33 height 46
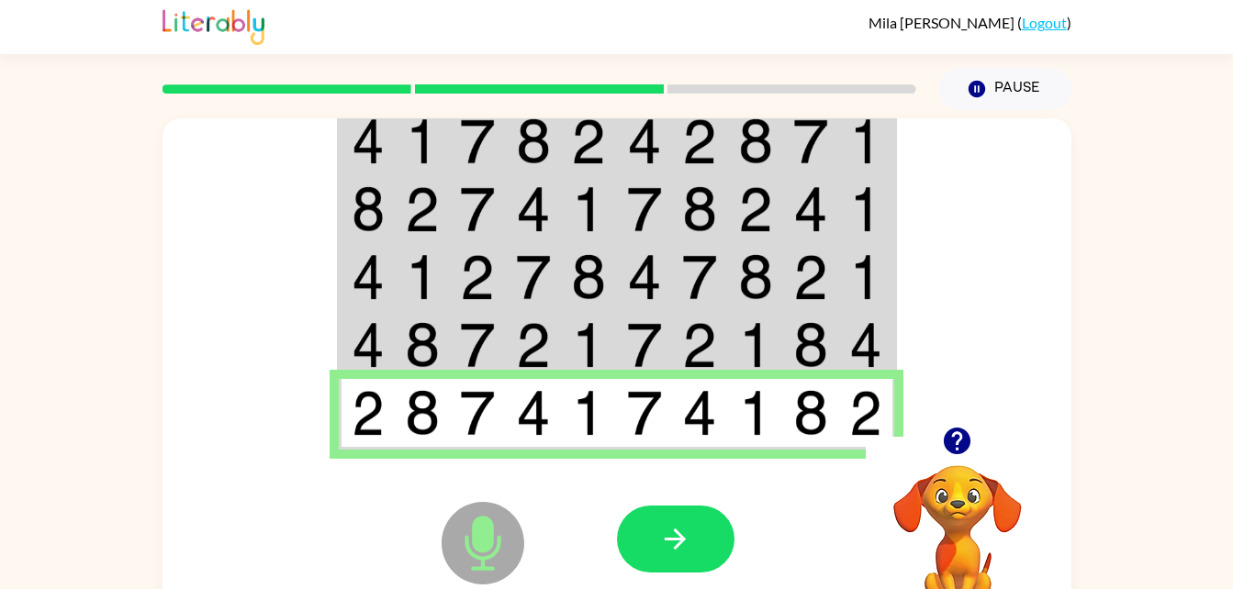
scroll to position [2, 0]
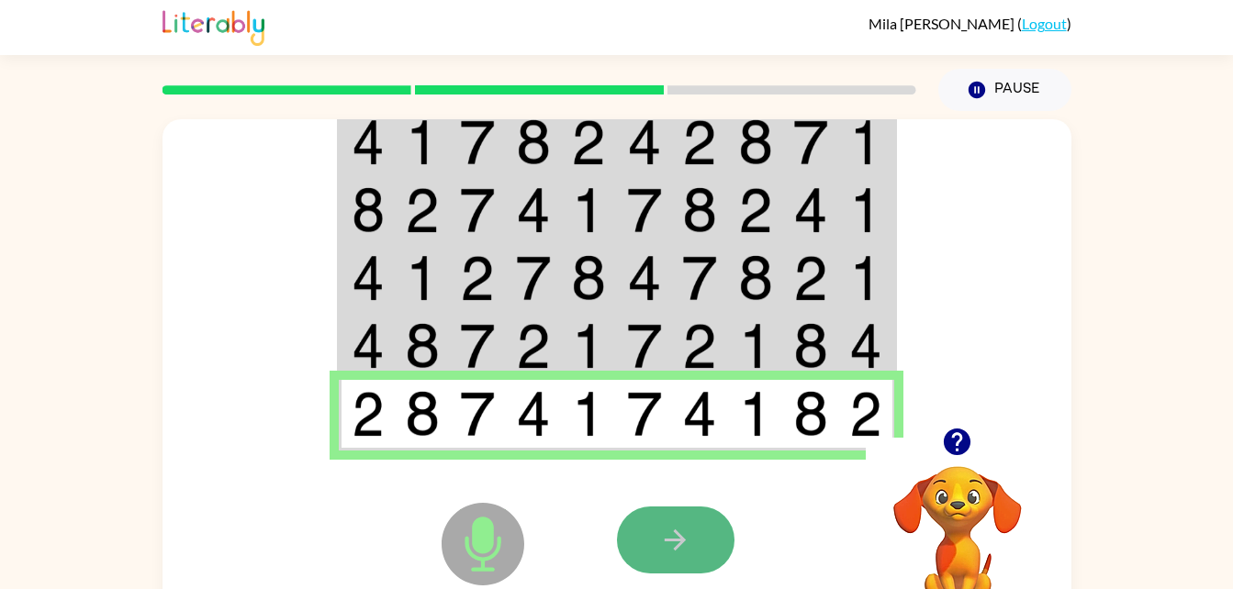
click at [699, 515] on button "button" at bounding box center [676, 540] width 118 height 67
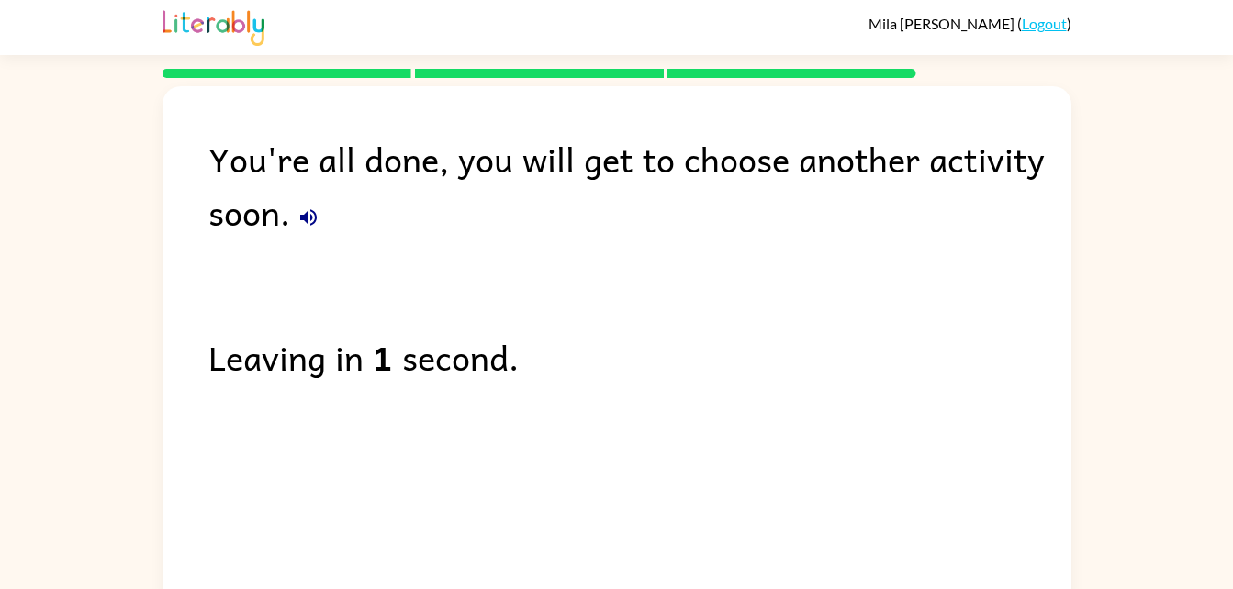
click at [649, 413] on div "You're all done, you will get to choose another activity soon. Leaving in 1 sec…" at bounding box center [617, 343] width 909 height 515
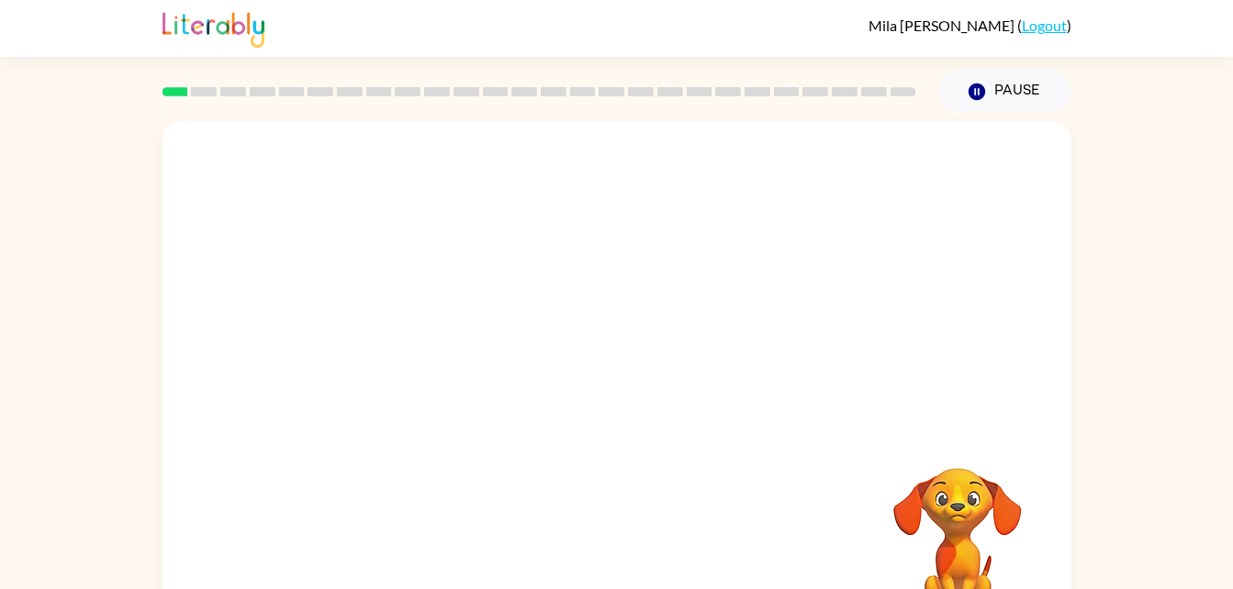
click at [939, 295] on div at bounding box center [617, 275] width 909 height 308
click at [650, 407] on button "button" at bounding box center [617, 392] width 118 height 67
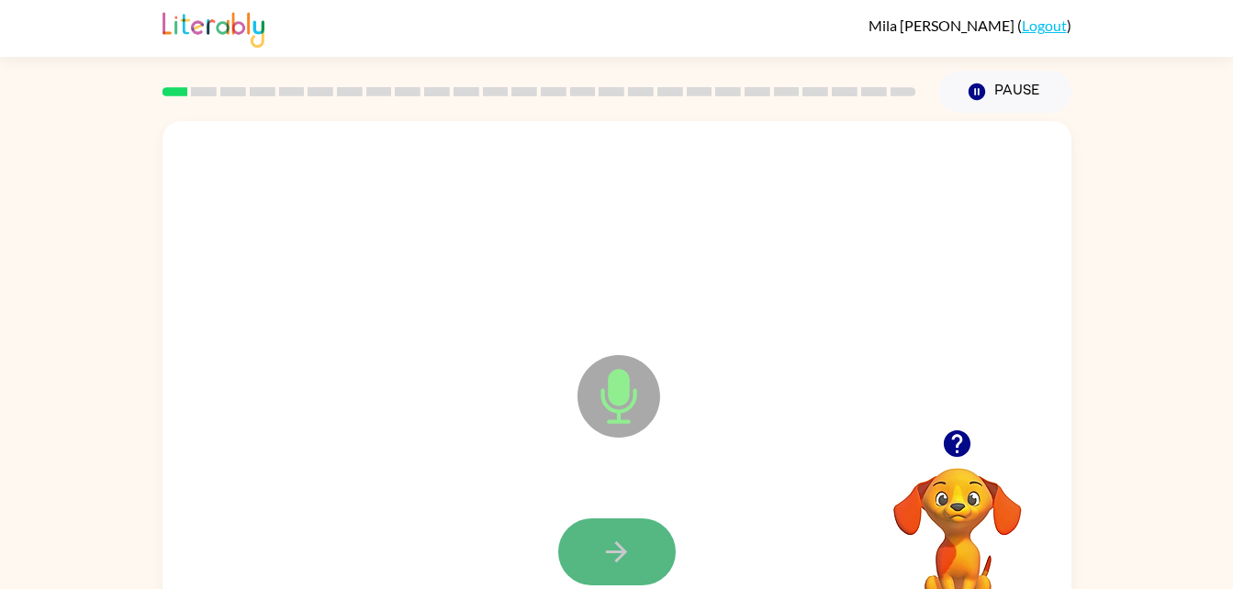
click at [605, 553] on icon "button" at bounding box center [616, 552] width 32 height 32
click at [613, 531] on button "button" at bounding box center [617, 552] width 118 height 67
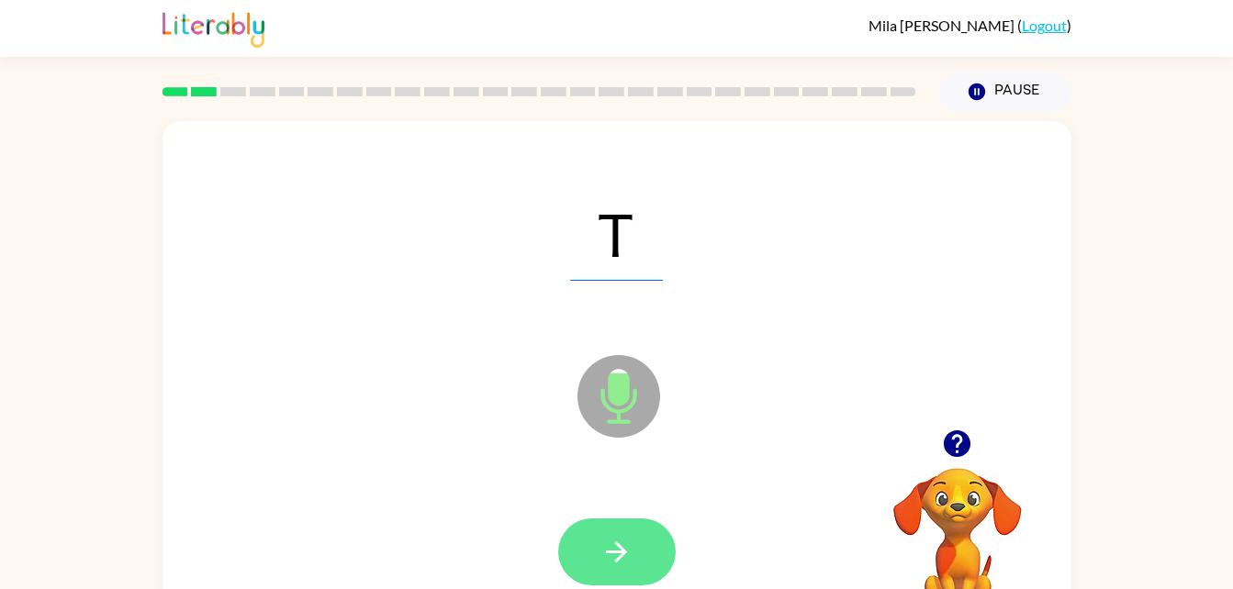
click at [600, 543] on icon "button" at bounding box center [616, 552] width 32 height 32
click at [611, 538] on icon "button" at bounding box center [616, 552] width 32 height 32
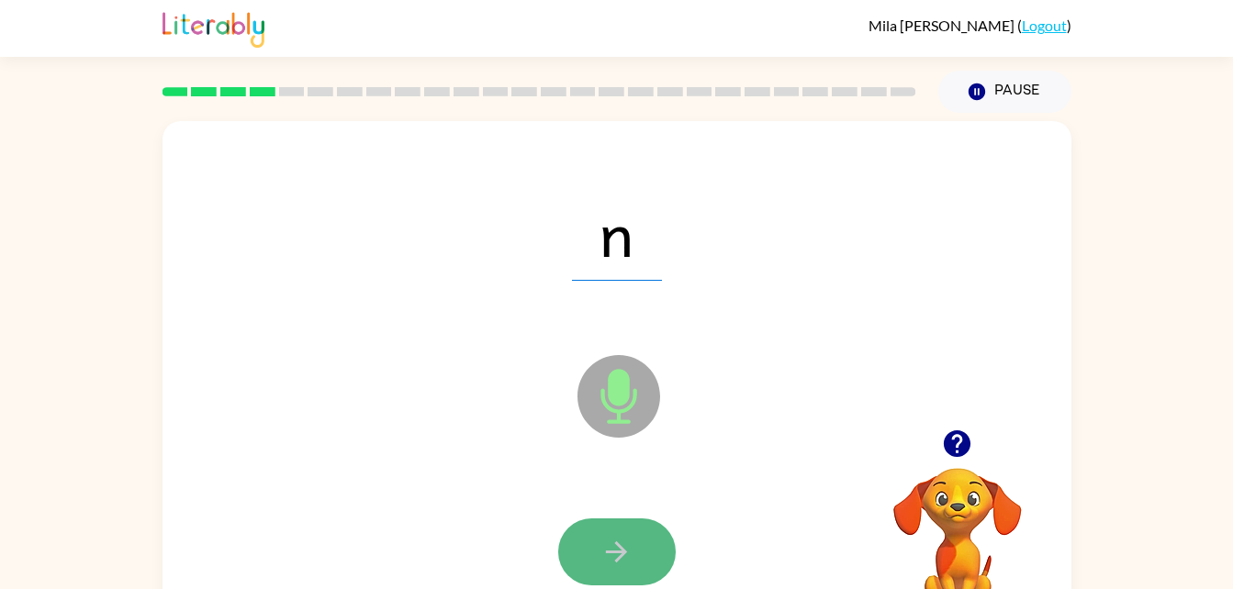
click at [624, 526] on button "button" at bounding box center [617, 552] width 118 height 67
click at [616, 556] on icon "button" at bounding box center [616, 552] width 32 height 32
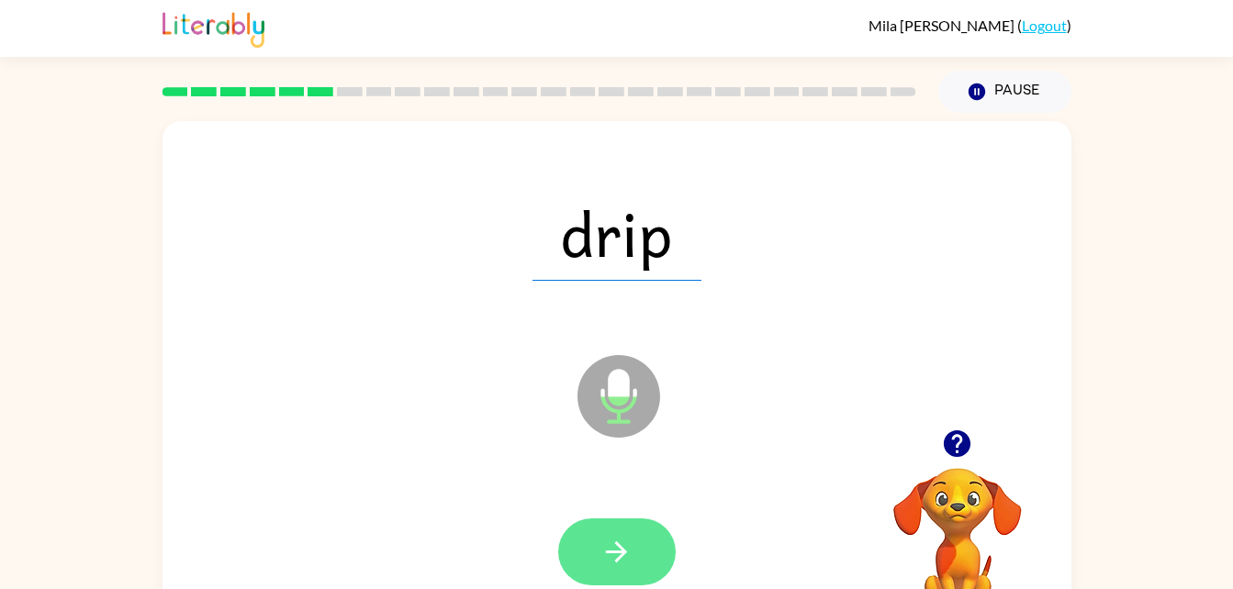
click at [616, 556] on icon "button" at bounding box center [616, 552] width 32 height 32
click at [612, 558] on icon "button" at bounding box center [616, 552] width 32 height 32
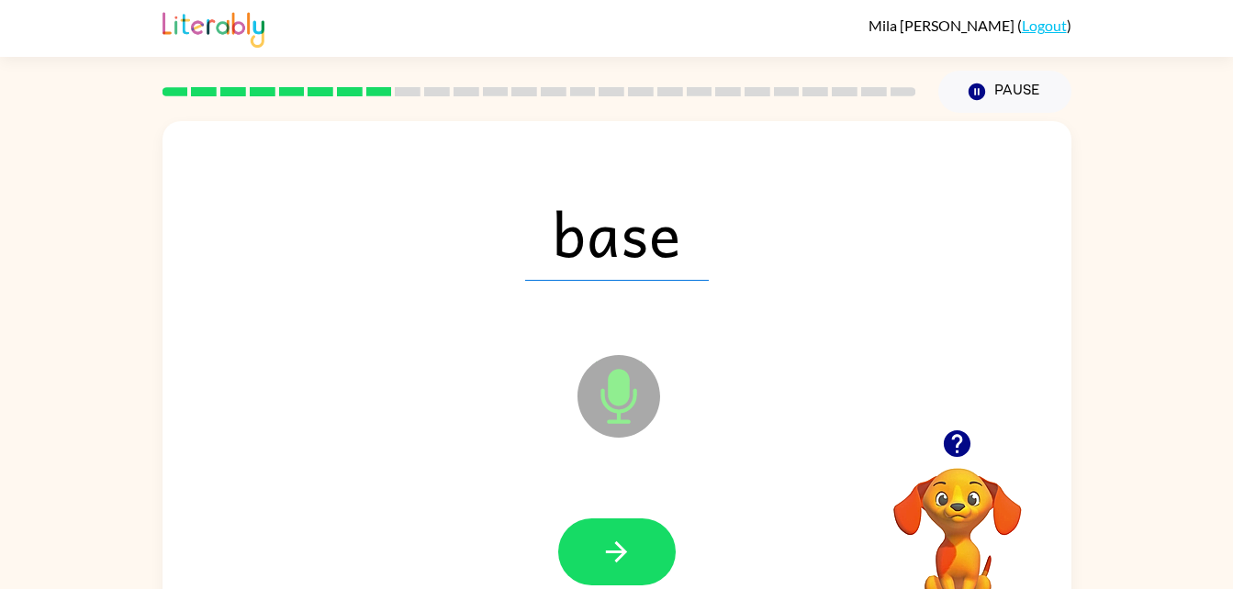
click at [612, 558] on icon "button" at bounding box center [616, 552] width 32 height 32
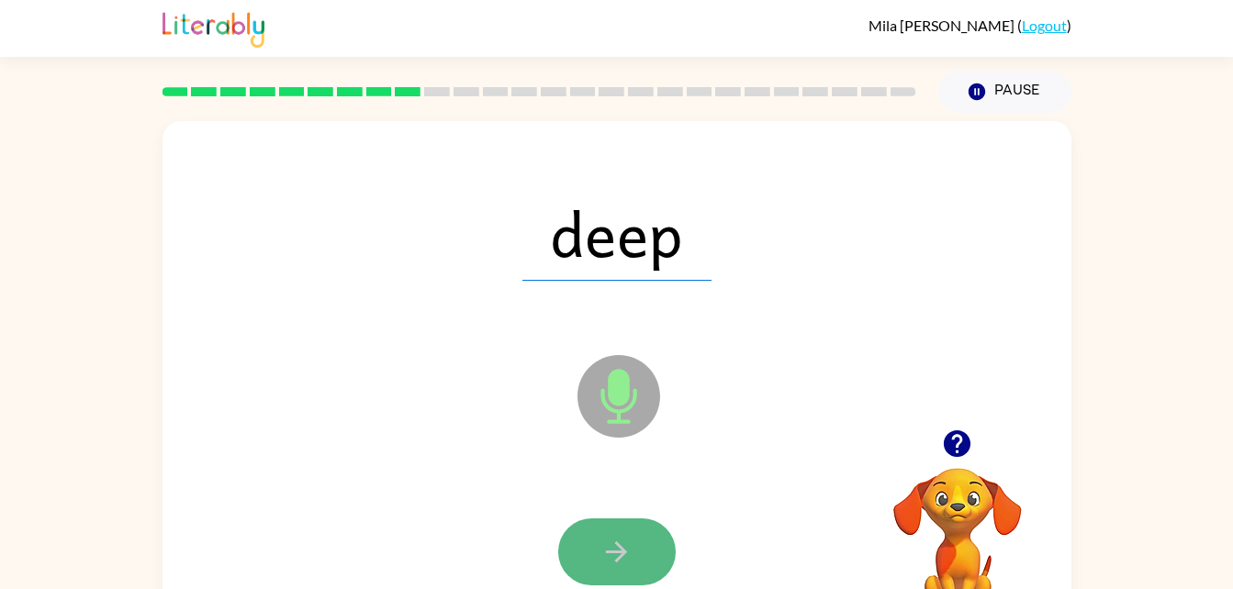
click at [620, 542] on icon "button" at bounding box center [616, 552] width 32 height 32
click at [624, 544] on icon "button" at bounding box center [616, 552] width 32 height 32
click at [595, 541] on button "button" at bounding box center [617, 552] width 118 height 67
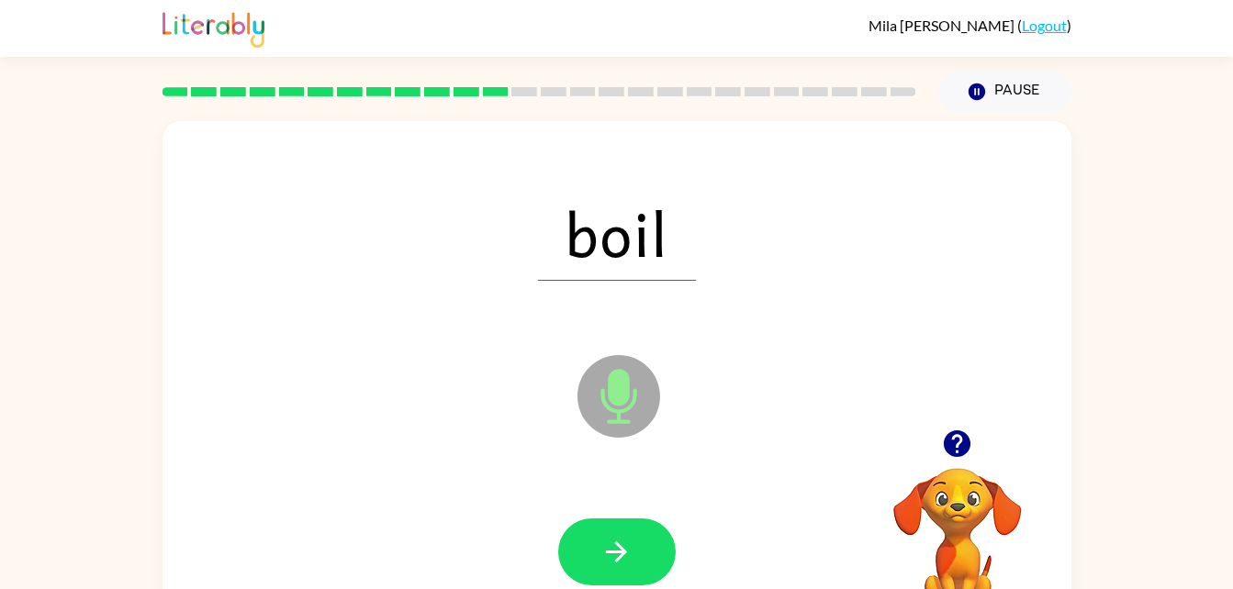
click at [644, 441] on icon "Microphone The Microphone is here when it is your turn to talk" at bounding box center [710, 420] width 275 height 138
click at [597, 548] on button "button" at bounding box center [617, 552] width 118 height 67
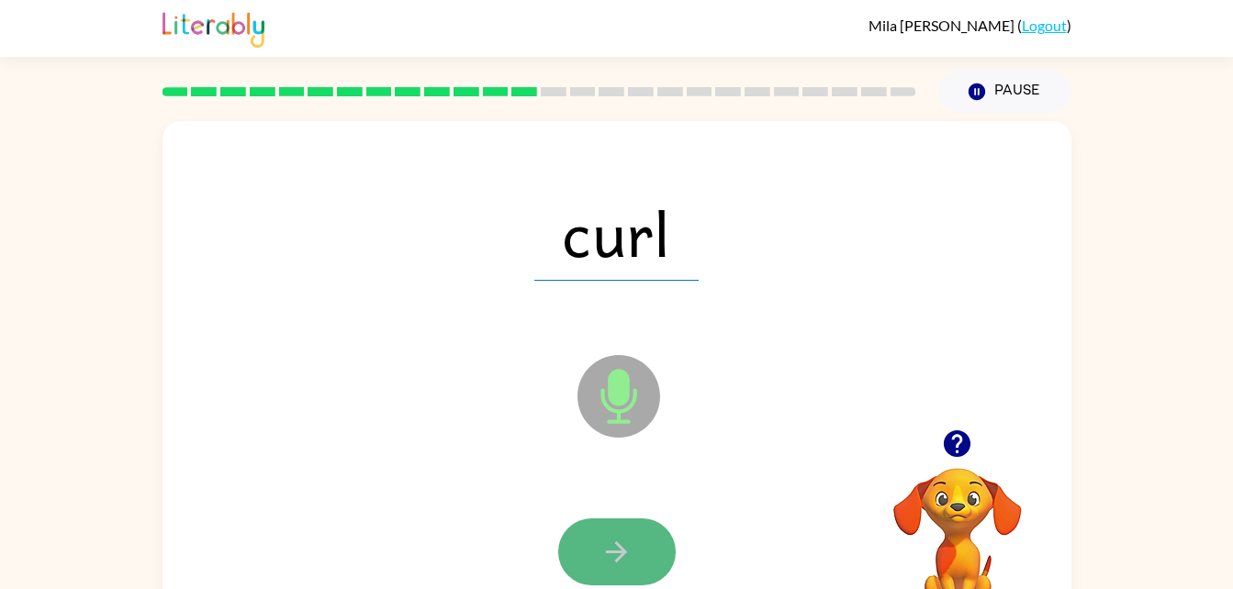
click at [622, 566] on icon "button" at bounding box center [616, 552] width 32 height 32
click at [626, 565] on icon "button" at bounding box center [616, 552] width 32 height 32
click at [613, 533] on button "button" at bounding box center [617, 552] width 118 height 67
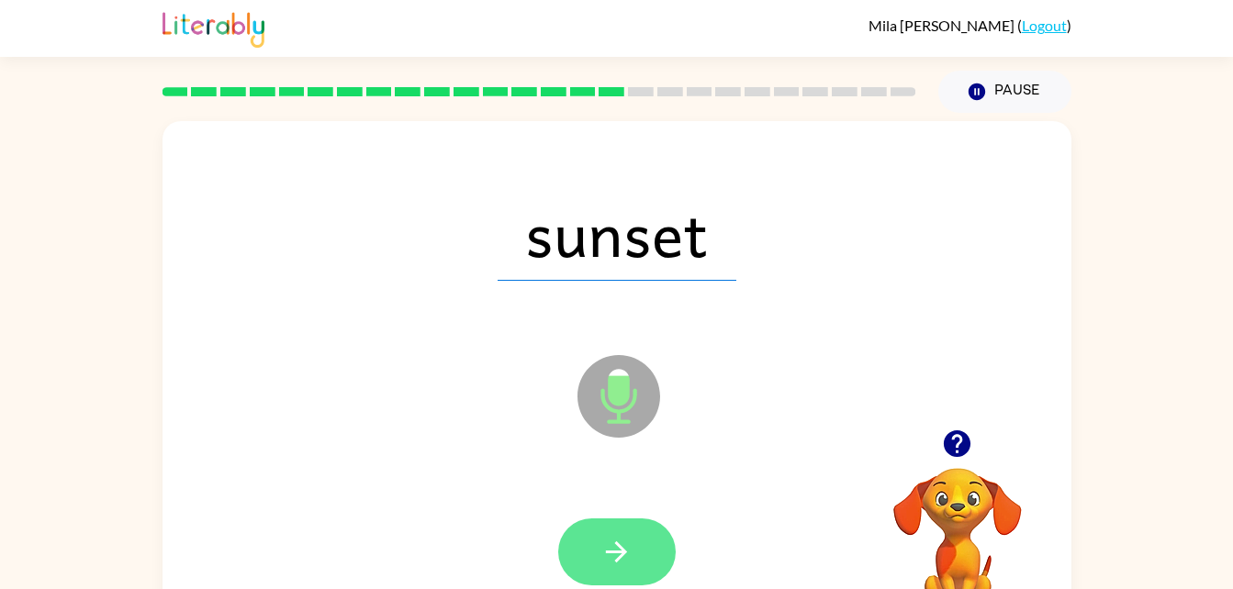
click at [629, 555] on icon "button" at bounding box center [616, 552] width 32 height 32
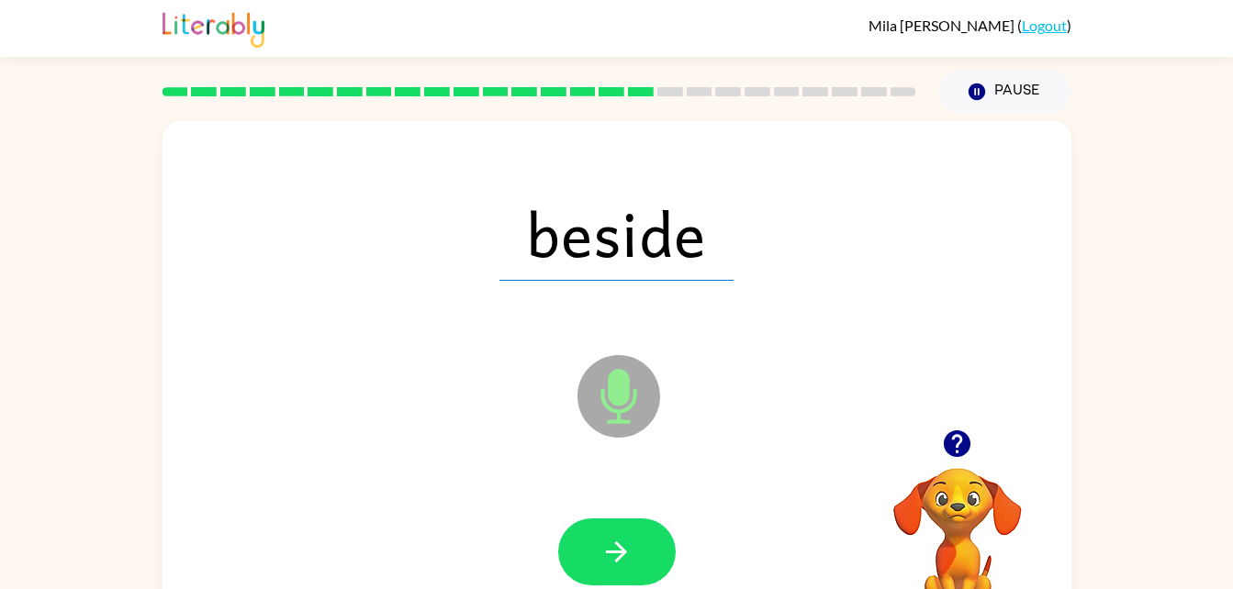
click at [629, 555] on icon "button" at bounding box center [616, 552] width 32 height 32
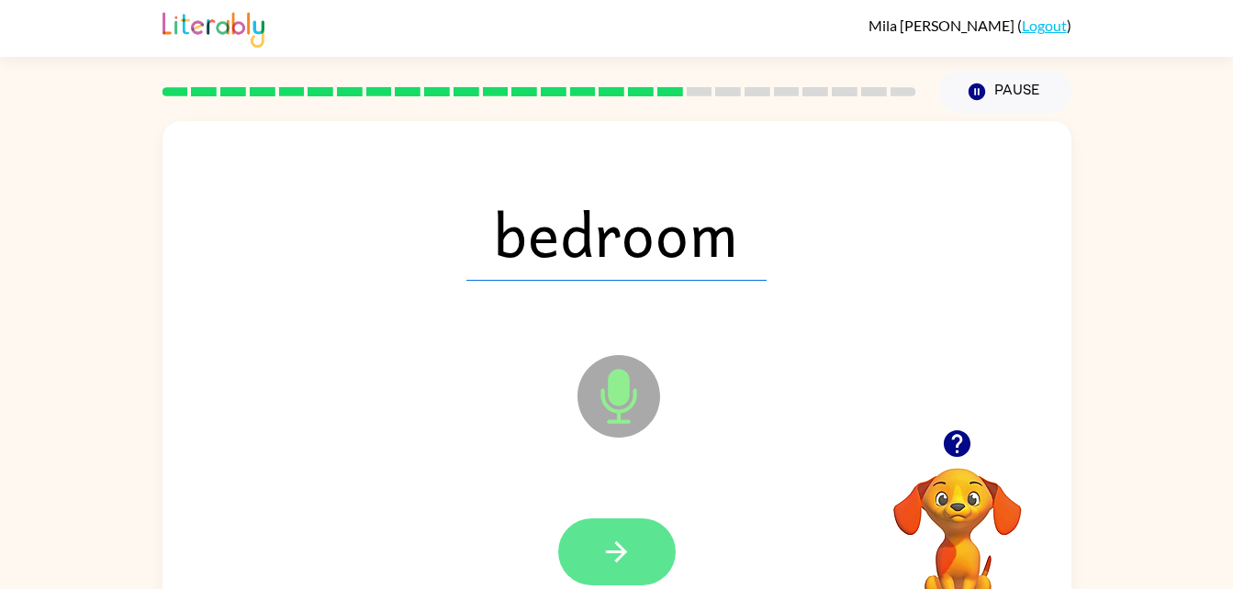
click at [602, 521] on button "button" at bounding box center [617, 552] width 118 height 67
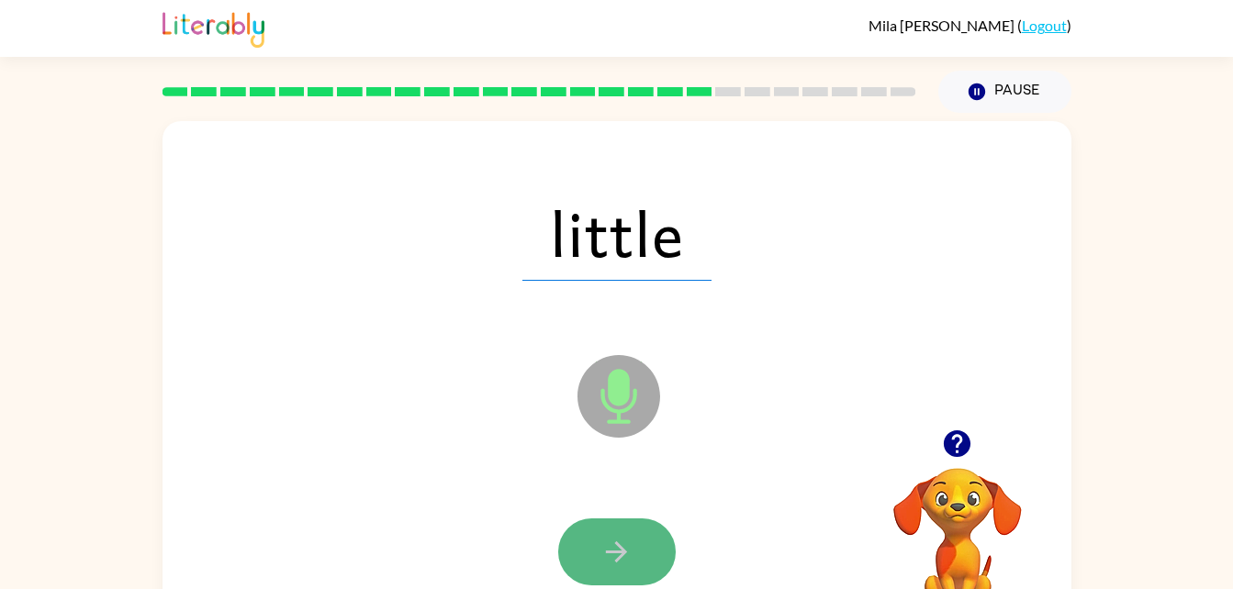
click at [600, 547] on icon "button" at bounding box center [616, 552] width 32 height 32
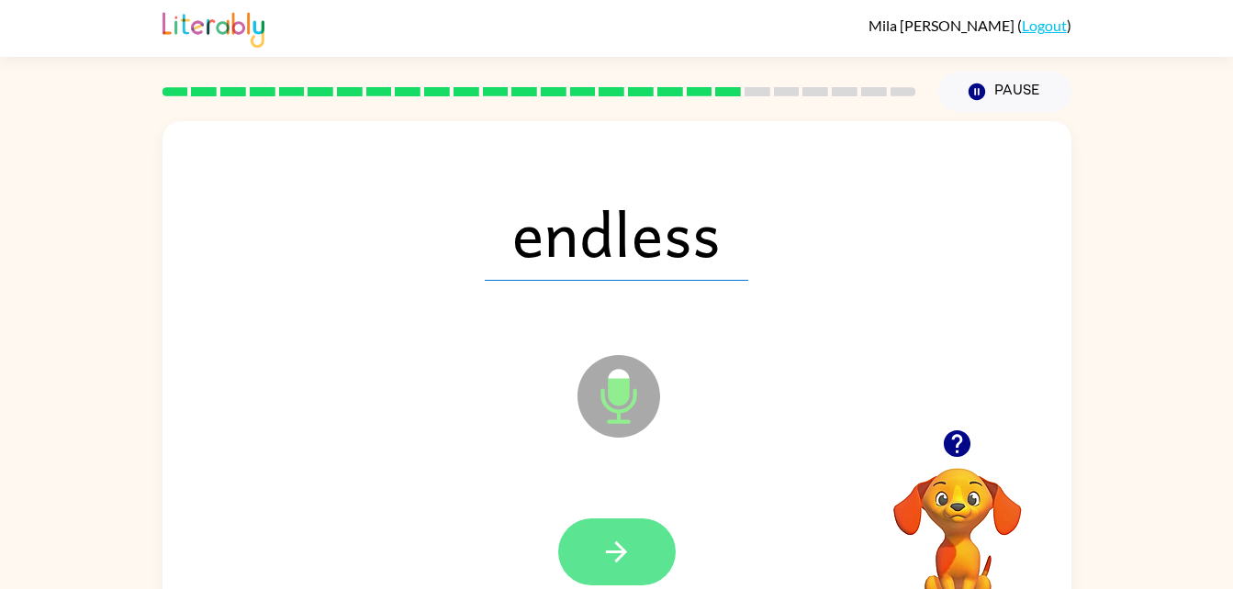
click at [589, 524] on button "button" at bounding box center [617, 552] width 118 height 67
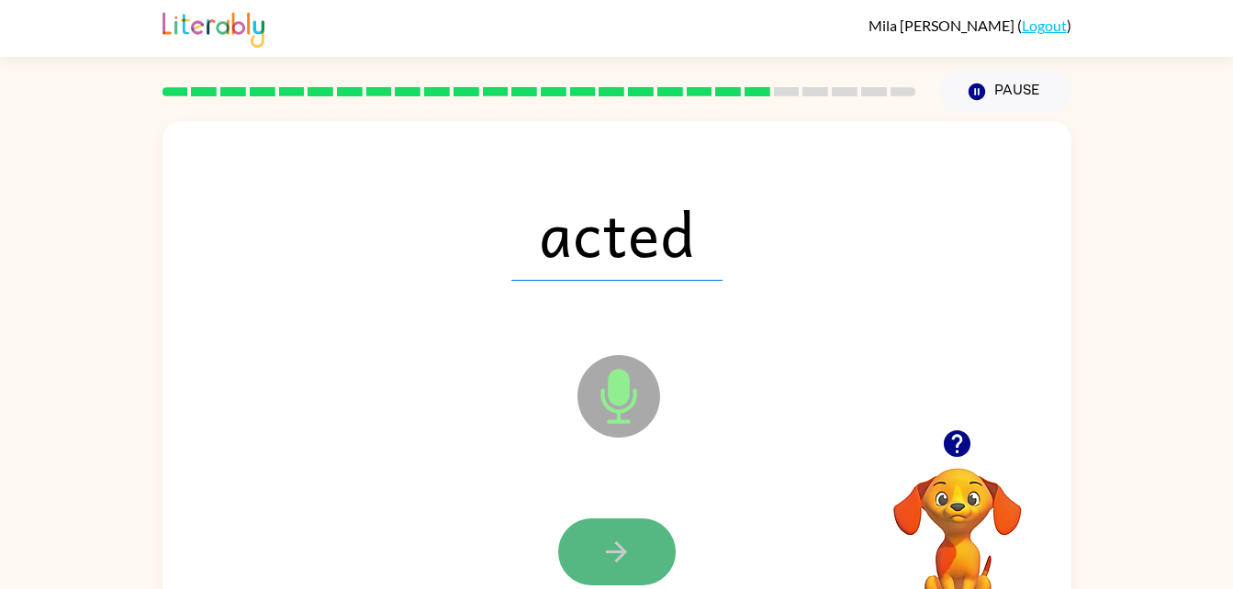
click at [597, 521] on button "button" at bounding box center [617, 552] width 118 height 67
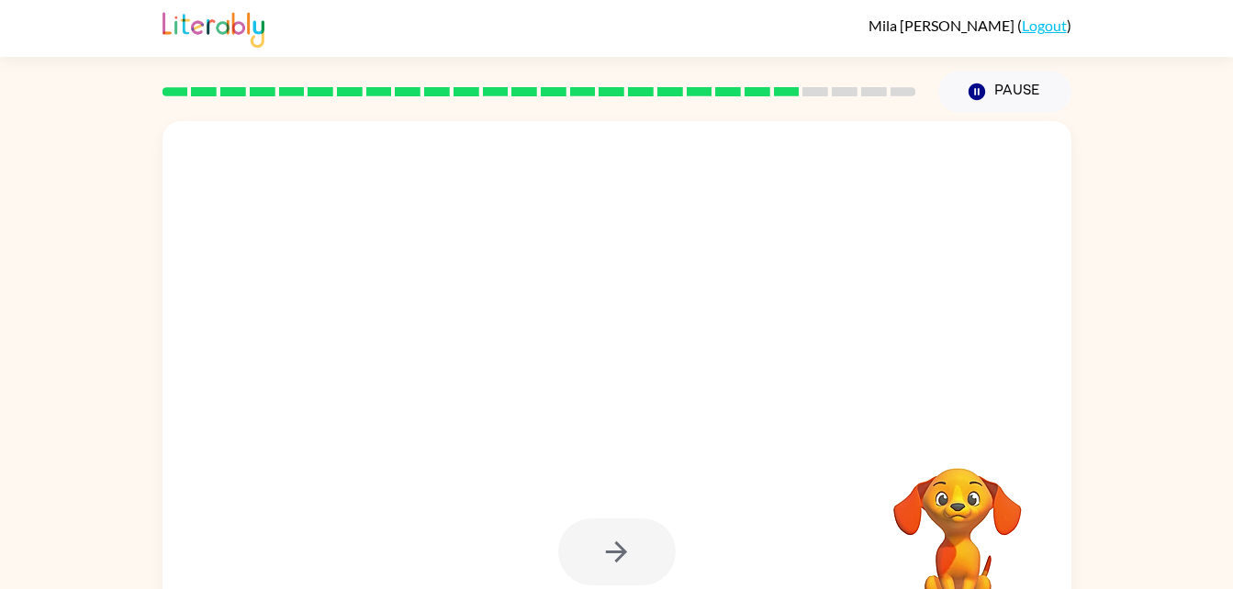
click at [770, 383] on div at bounding box center [573, 351] width 784 height 66
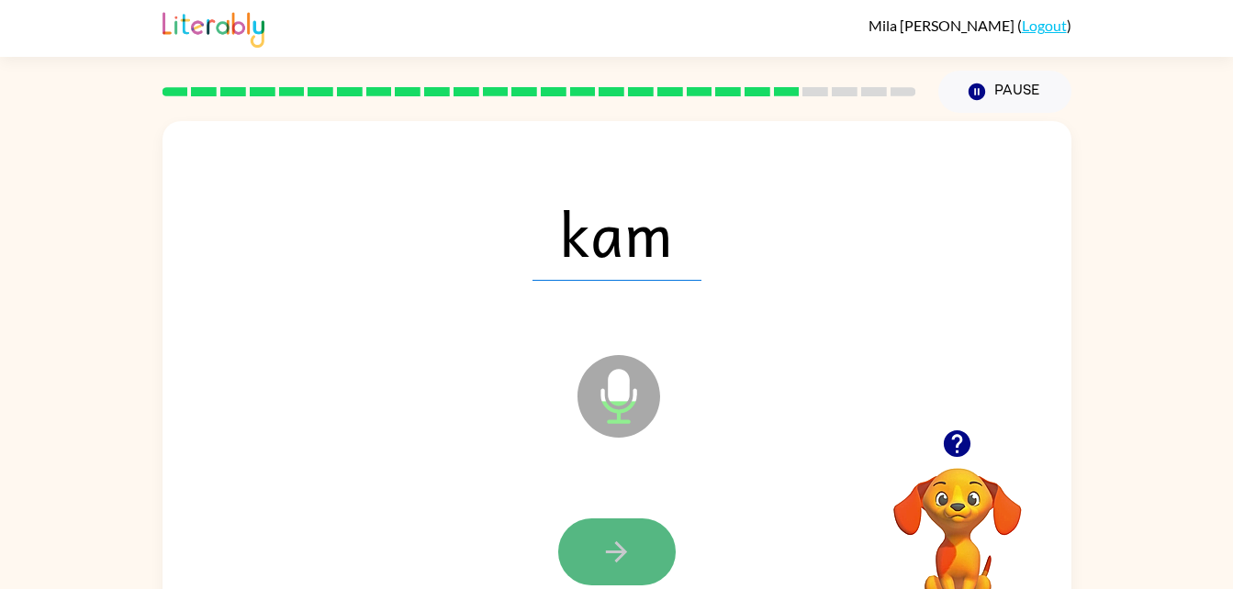
click at [637, 538] on button "button" at bounding box center [617, 552] width 118 height 67
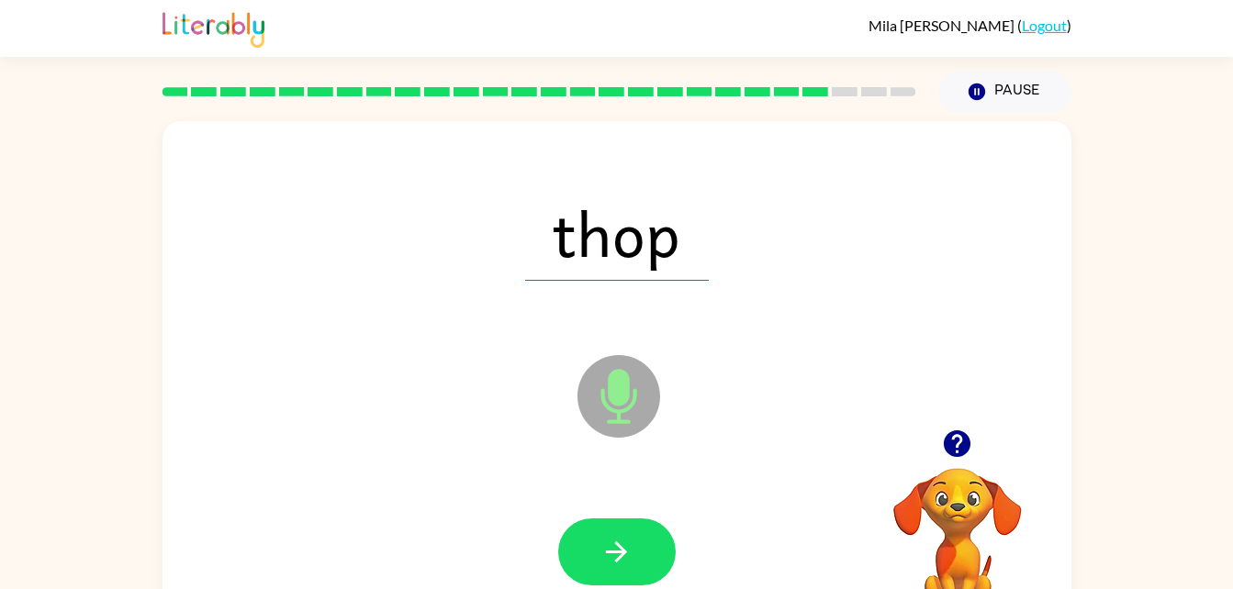
drag, startPoint x: 617, startPoint y: 543, endPoint x: 533, endPoint y: 439, distance: 133.2
click at [533, 439] on div "thop Microphone The Microphone is here when it is your turn to talk" at bounding box center [617, 383] width 909 height 524
click at [634, 545] on button "button" at bounding box center [617, 552] width 118 height 67
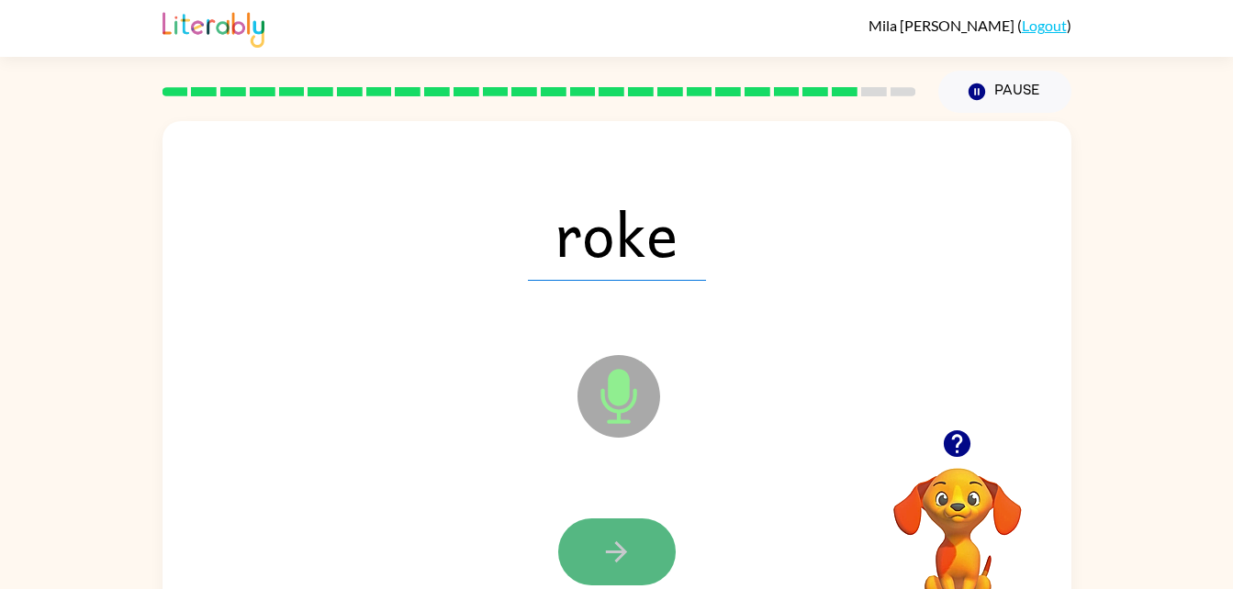
click at [576, 541] on button "button" at bounding box center [617, 552] width 118 height 67
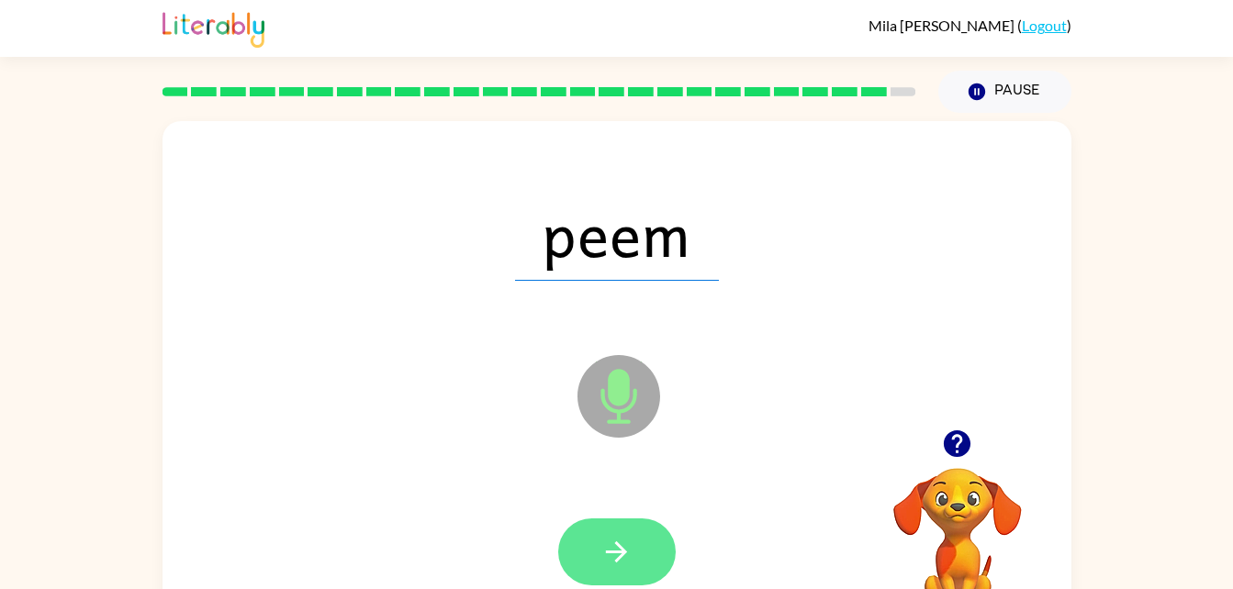
click at [635, 529] on button "button" at bounding box center [617, 552] width 118 height 67
